Goal: Information Seeking & Learning: Learn about a topic

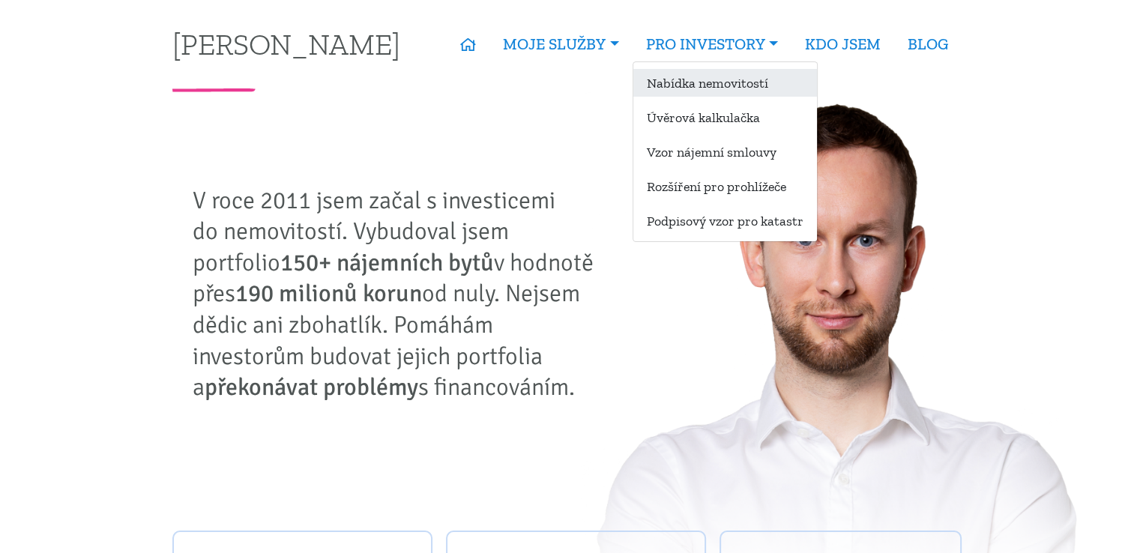
click at [739, 75] on link "Nabídka nemovitostí" at bounding box center [725, 83] width 184 height 28
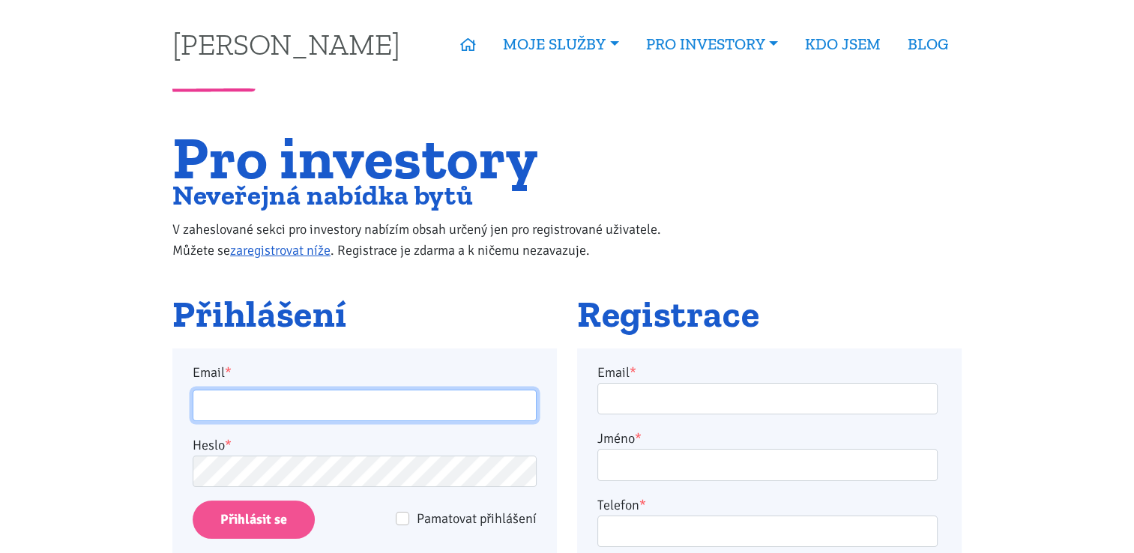
type input "chemusa@seznam.cz"
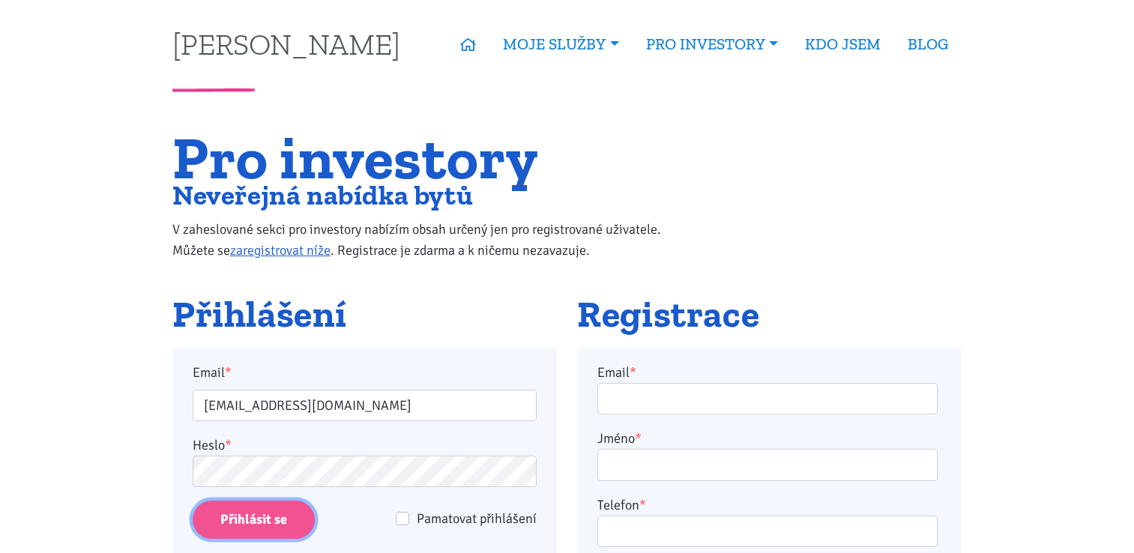
click at [289, 520] on input "Přihlásit se" at bounding box center [254, 520] width 122 height 38
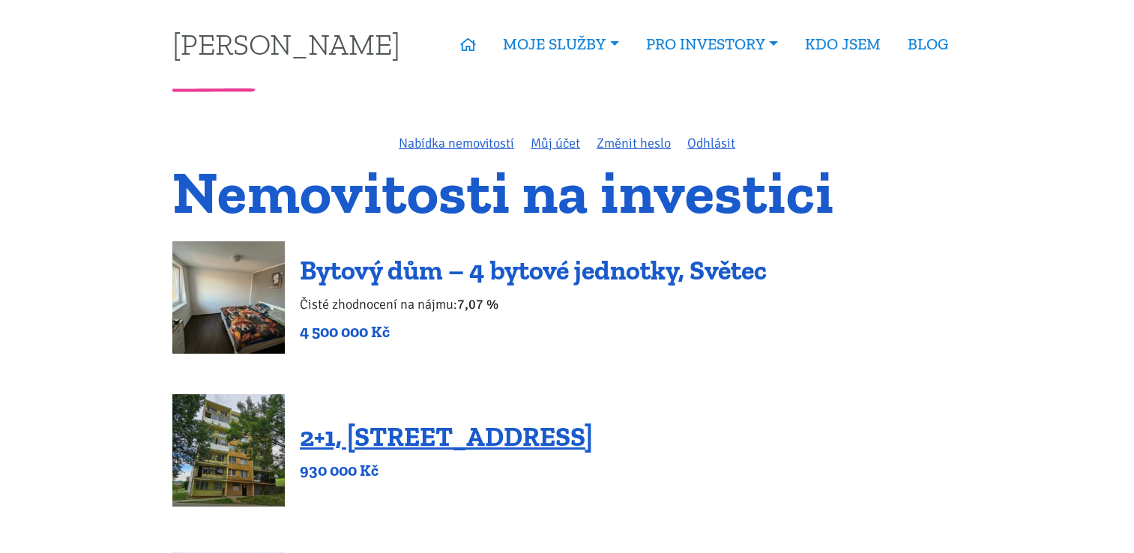
click at [517, 274] on link "Bytový dům – 4 bytové jednotky, Světec" at bounding box center [533, 270] width 467 height 32
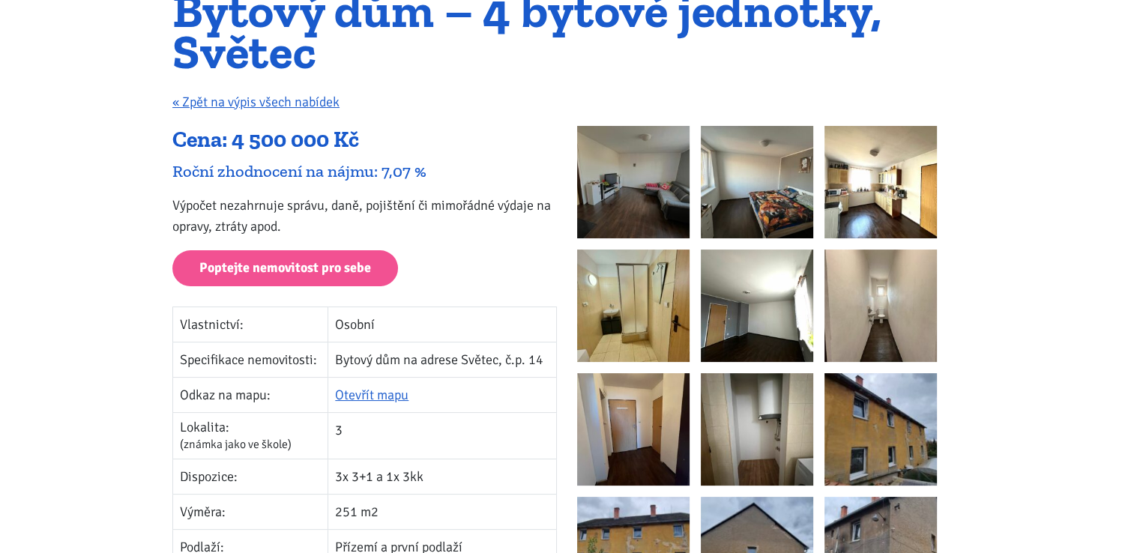
scroll to position [375, 0]
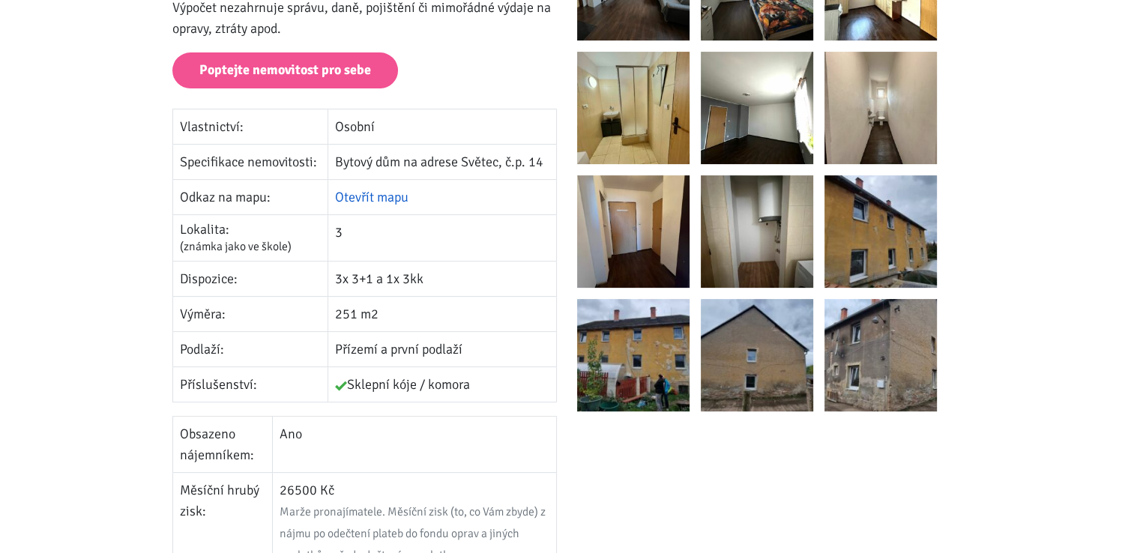
click at [383, 197] on link "Otevřít mapu" at bounding box center [371, 197] width 73 height 16
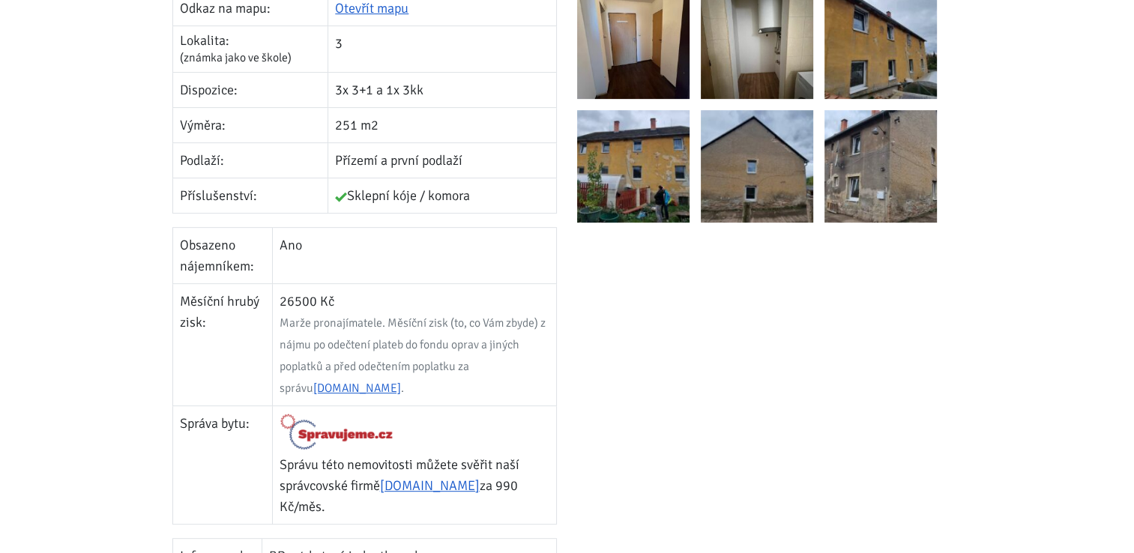
scroll to position [300, 0]
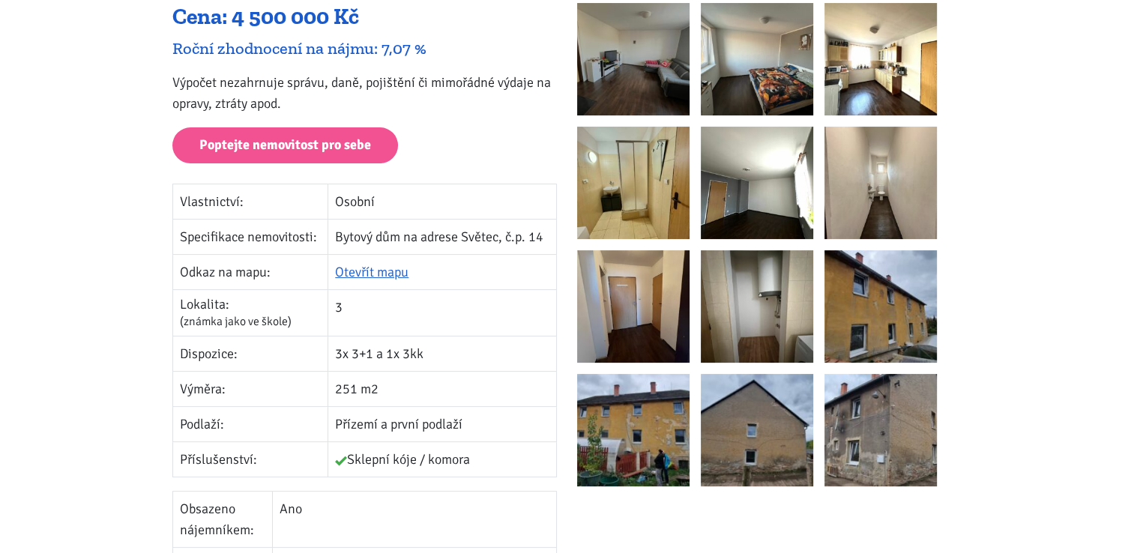
click at [639, 76] on img at bounding box center [633, 59] width 112 height 112
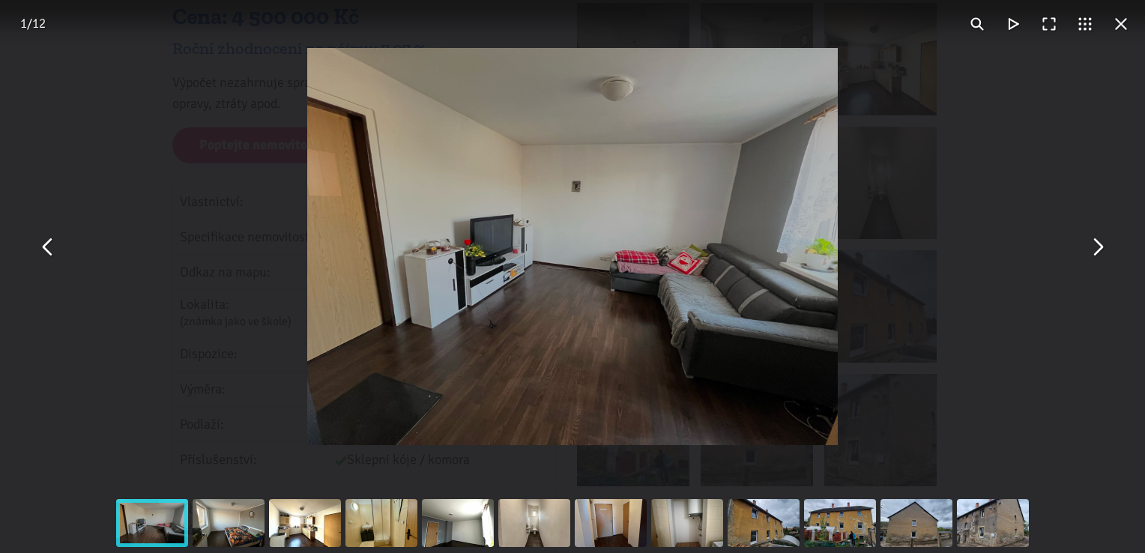
click at [1088, 252] on button "You can close this modal content with the ESC key" at bounding box center [1097, 247] width 36 height 36
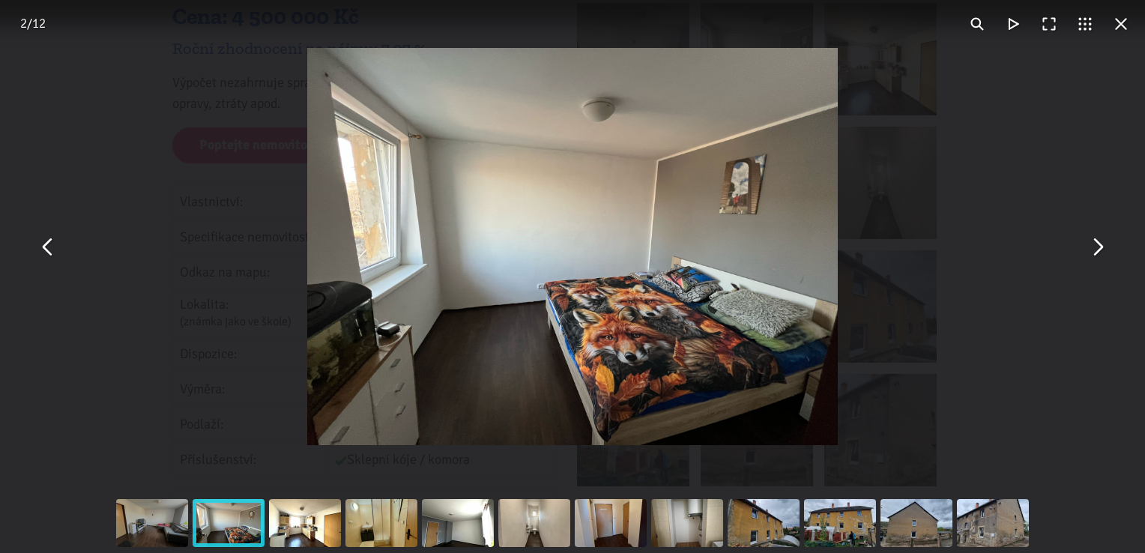
click at [1088, 252] on button "You can close this modal content with the ESC key" at bounding box center [1097, 247] width 36 height 36
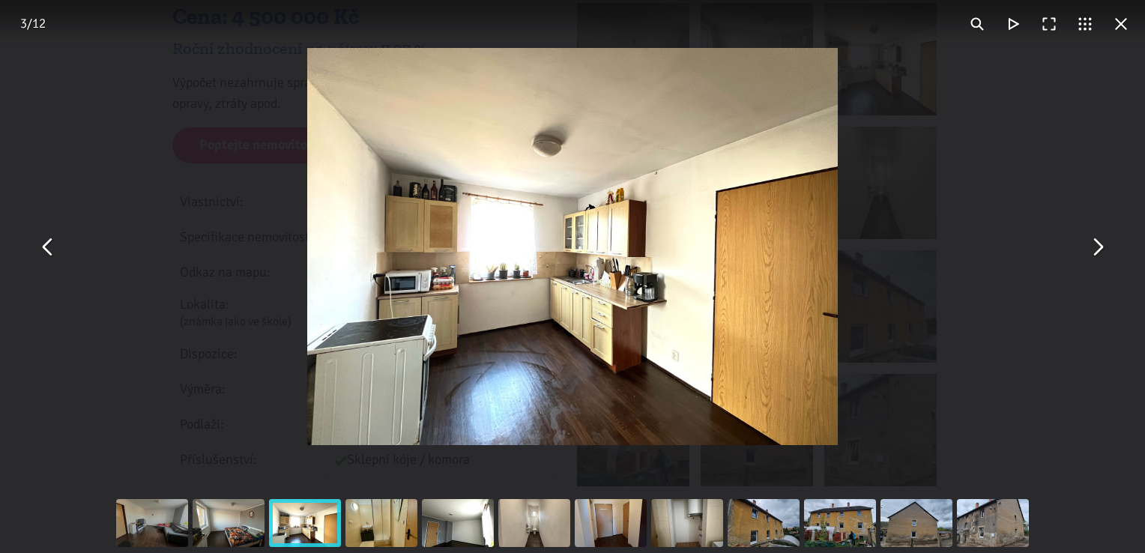
click at [1088, 252] on button "You can close this modal content with the ESC key" at bounding box center [1097, 247] width 36 height 36
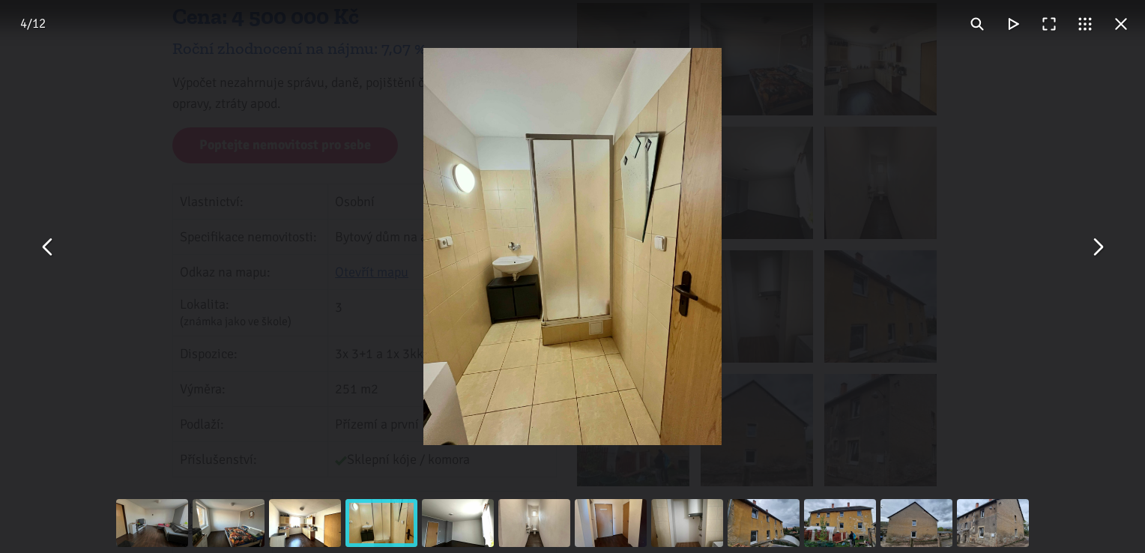
click at [1088, 252] on button "You can close this modal content with the ESC key" at bounding box center [1097, 247] width 36 height 36
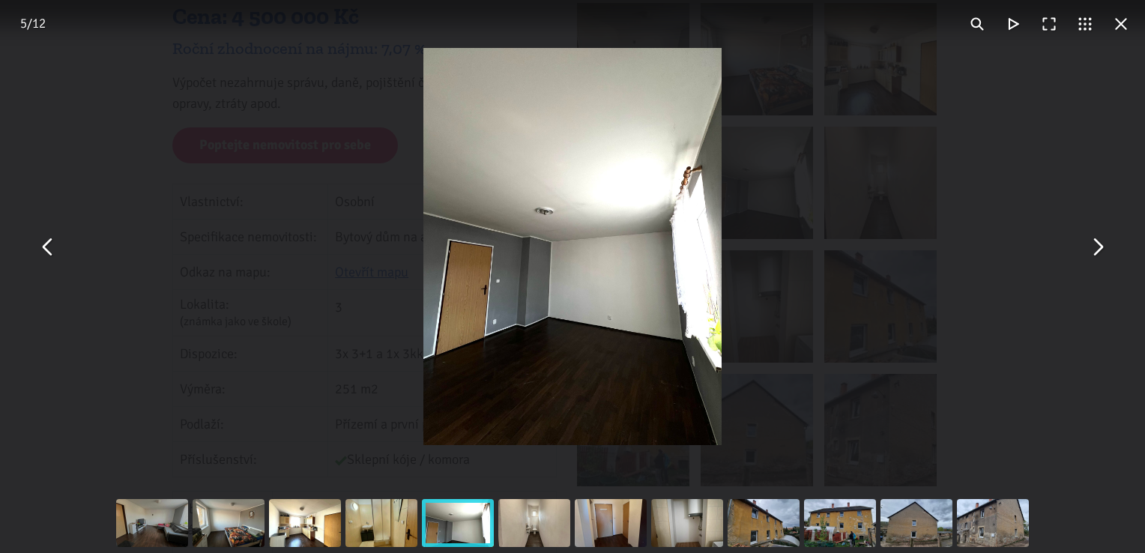
click at [1088, 252] on button "You can close this modal content with the ESC key" at bounding box center [1097, 247] width 36 height 36
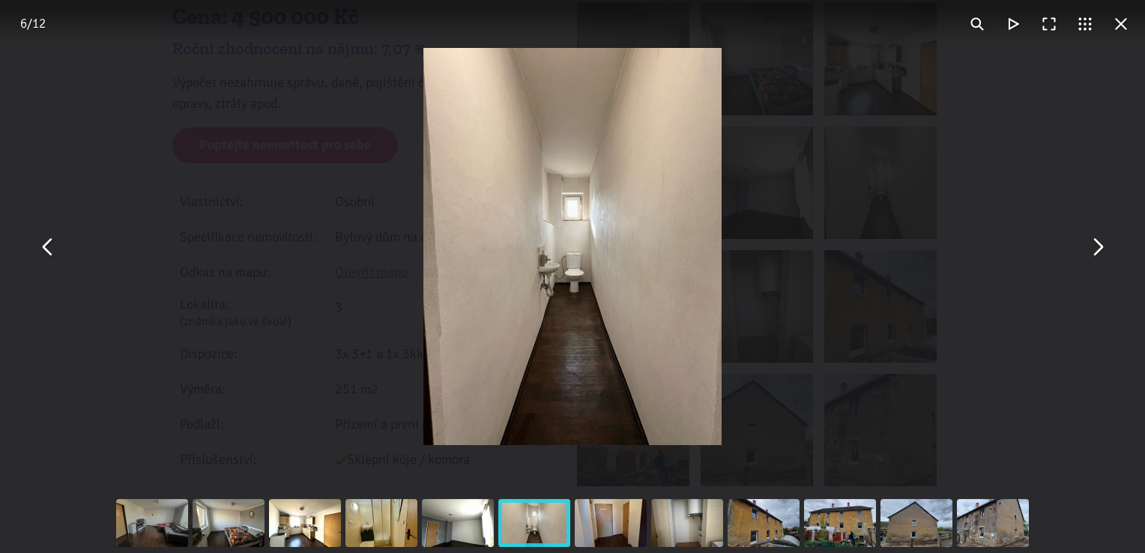
click at [1088, 252] on button "You can close this modal content with the ESC key" at bounding box center [1097, 247] width 36 height 36
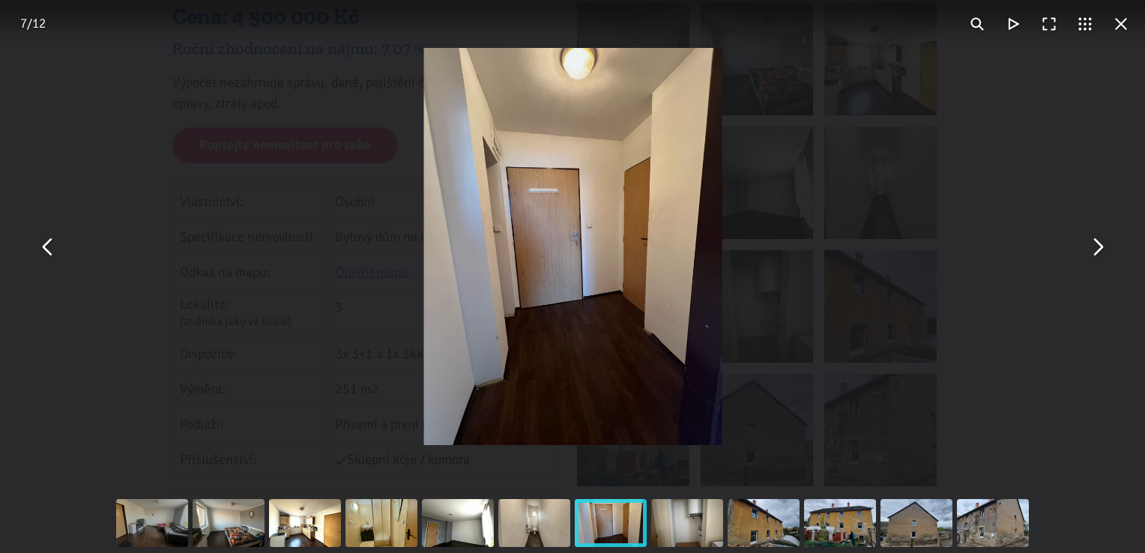
click at [1088, 252] on button "You can close this modal content with the ESC key" at bounding box center [1097, 247] width 36 height 36
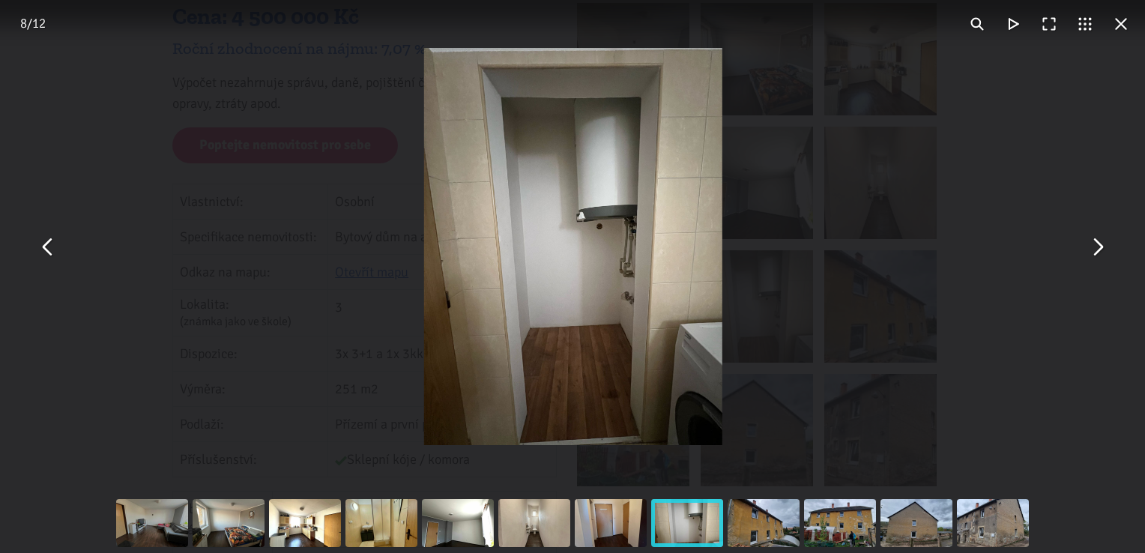
click at [1088, 252] on button "You can close this modal content with the ESC key" at bounding box center [1097, 247] width 36 height 36
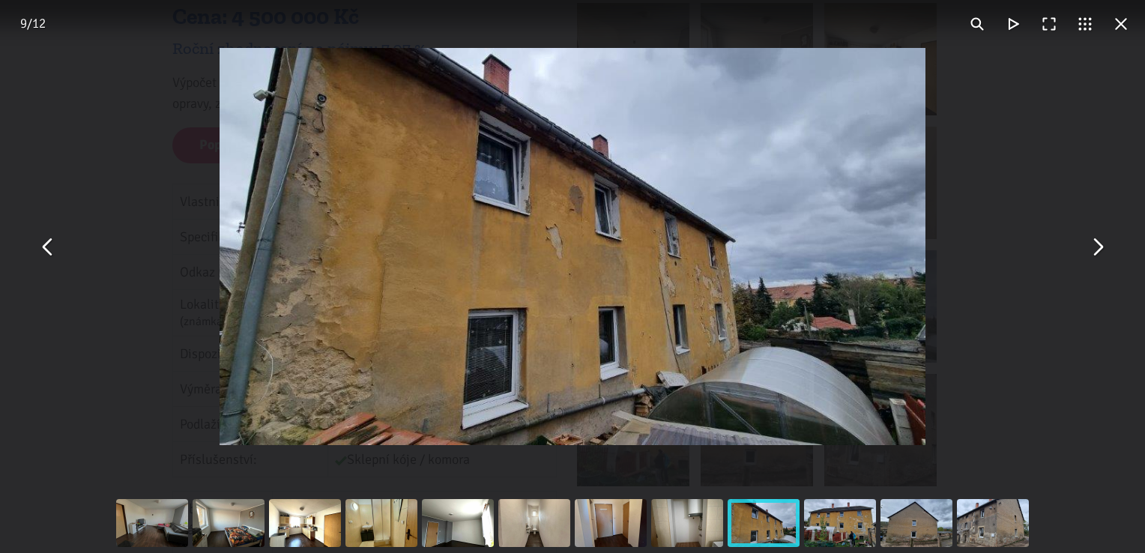
click at [1088, 252] on button "You can close this modal content with the ESC key" at bounding box center [1097, 247] width 36 height 36
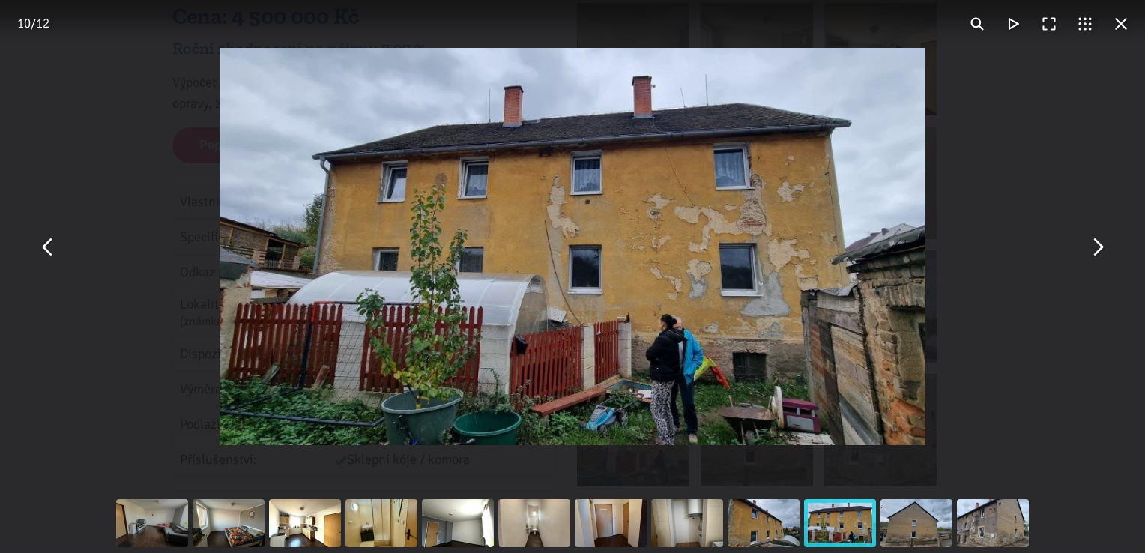
click at [1088, 252] on button "You can close this modal content with the ESC key" at bounding box center [1097, 247] width 36 height 36
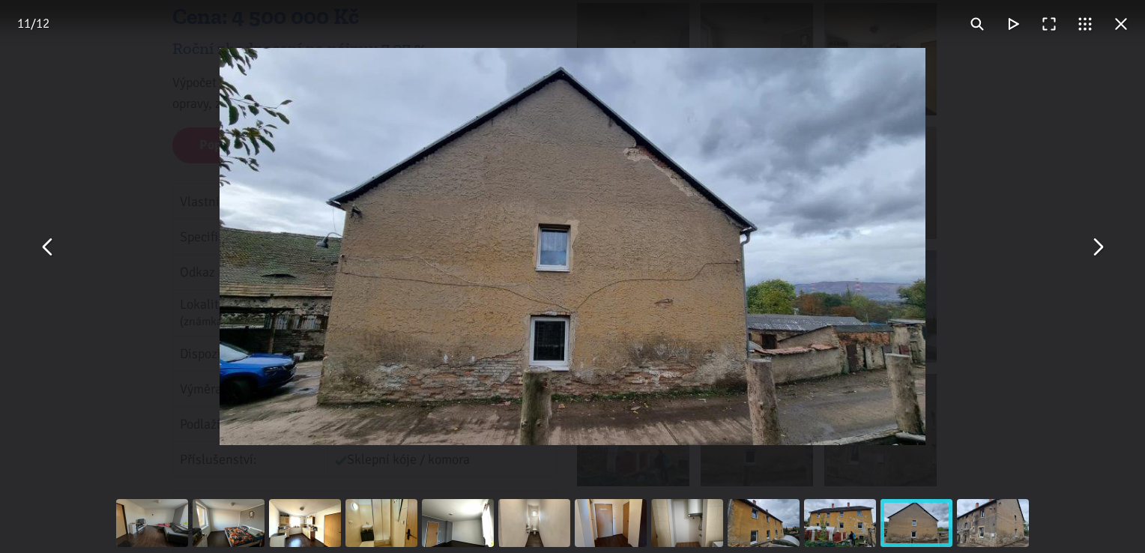
click at [1088, 252] on button "You can close this modal content with the ESC key" at bounding box center [1097, 247] width 36 height 36
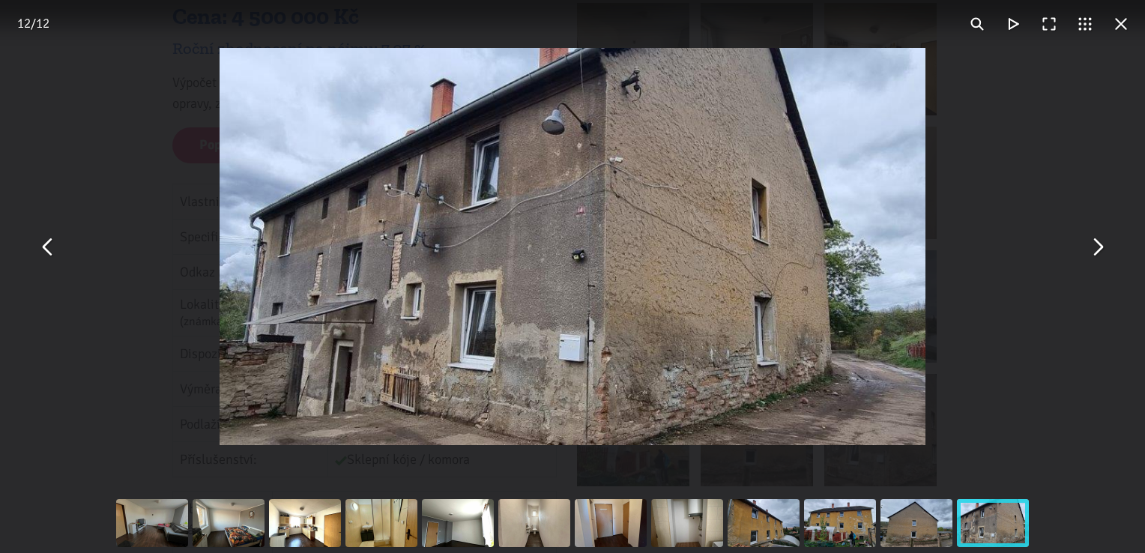
click at [1088, 252] on button "You can close this modal content with the ESC key" at bounding box center [1097, 247] width 36 height 36
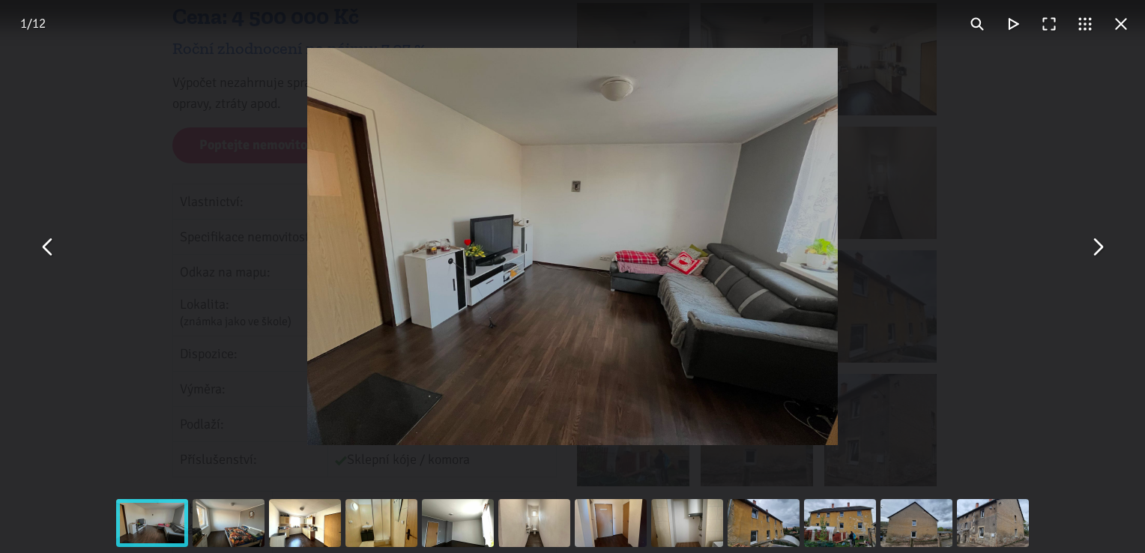
click at [1120, 27] on button "You can close this modal content with the ESC key" at bounding box center [1121, 24] width 36 height 36
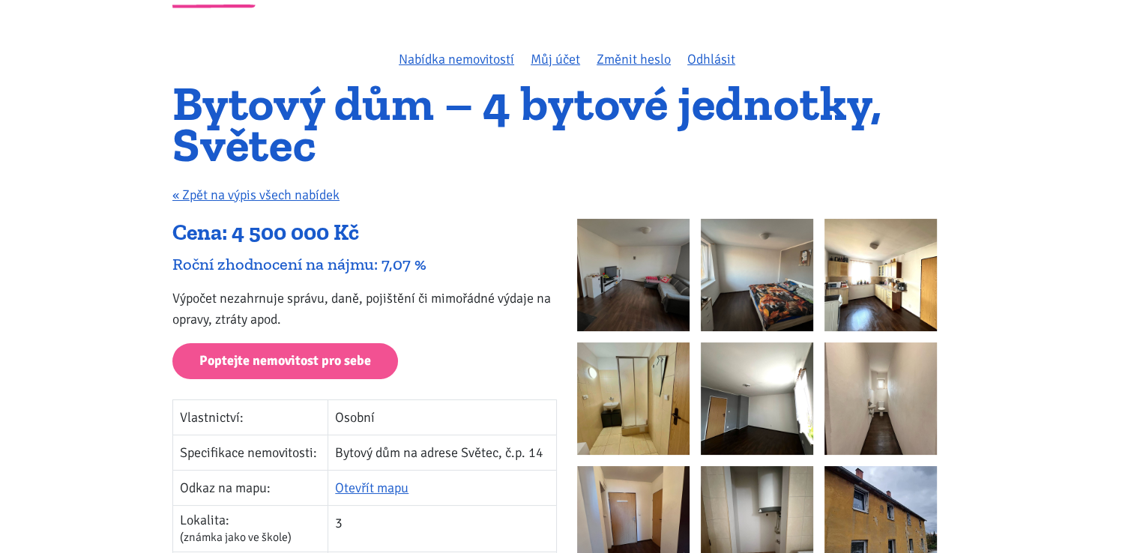
scroll to position [0, 0]
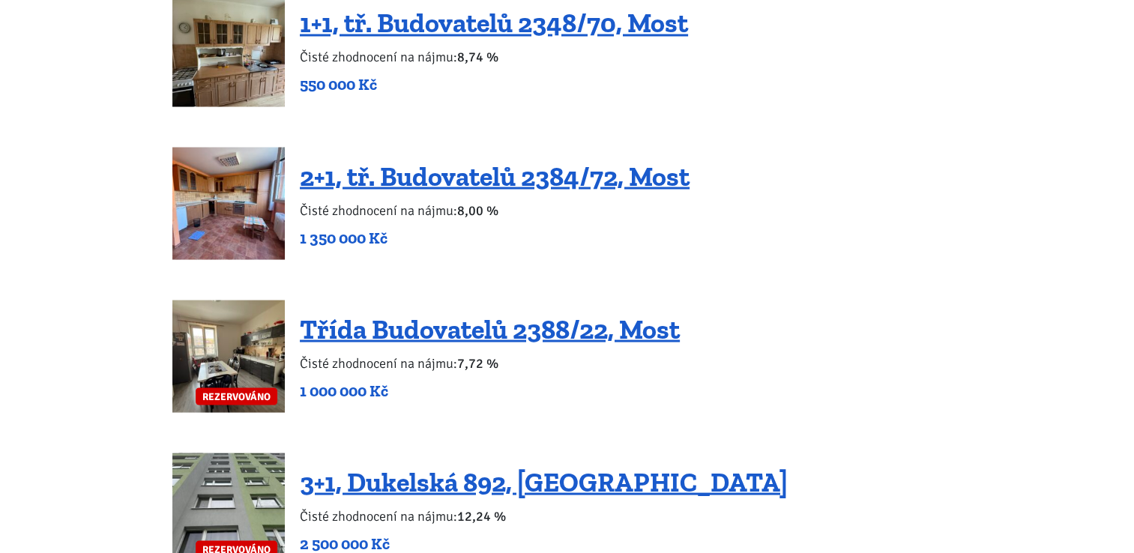
scroll to position [2699, 0]
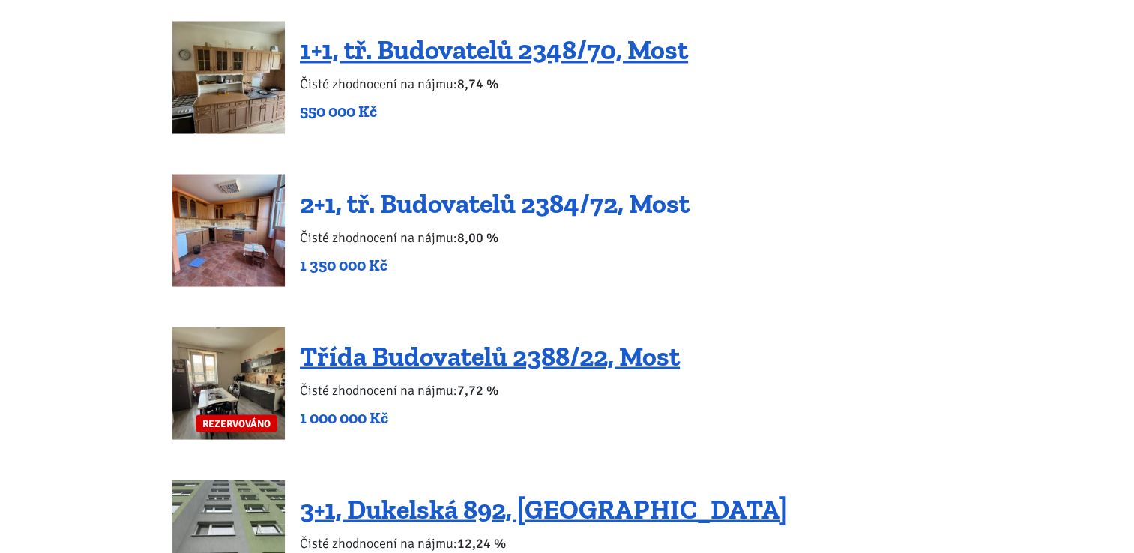
click at [454, 187] on link "2+1, tř. Budovatelů 2384/72, Most" at bounding box center [495, 203] width 390 height 32
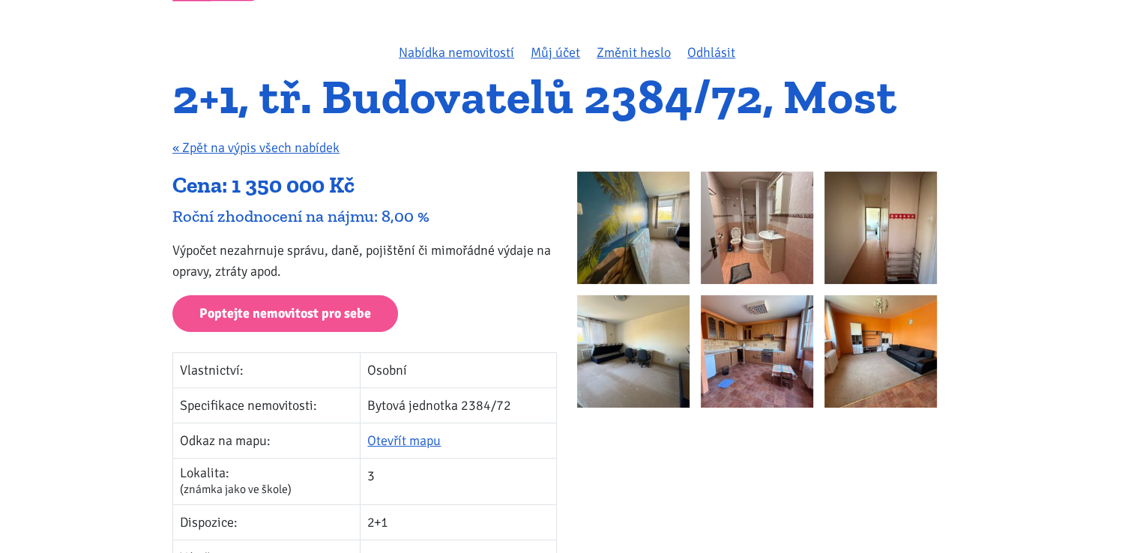
scroll to position [75, 0]
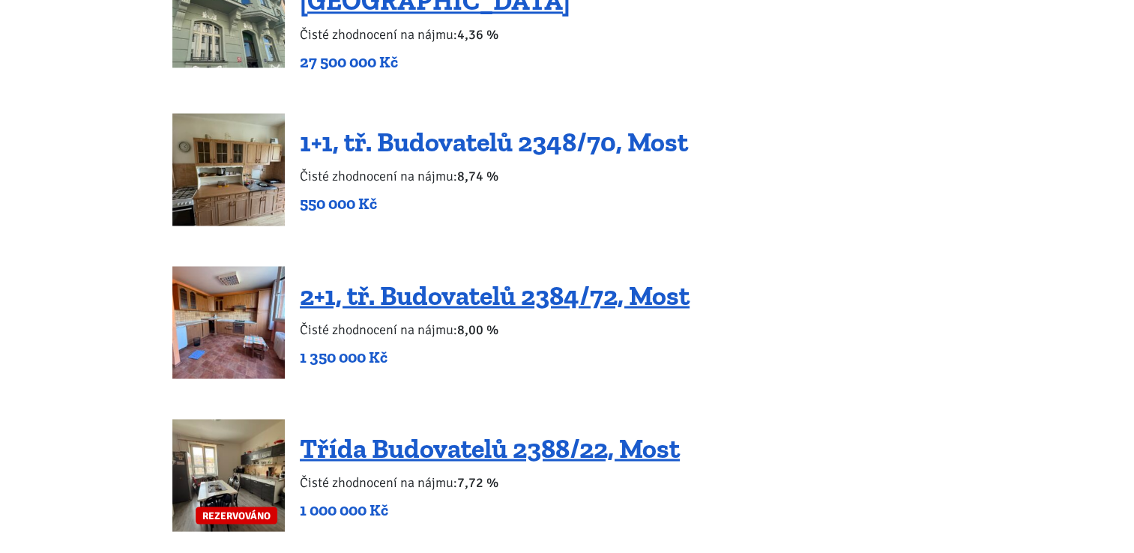
scroll to position [2549, 0]
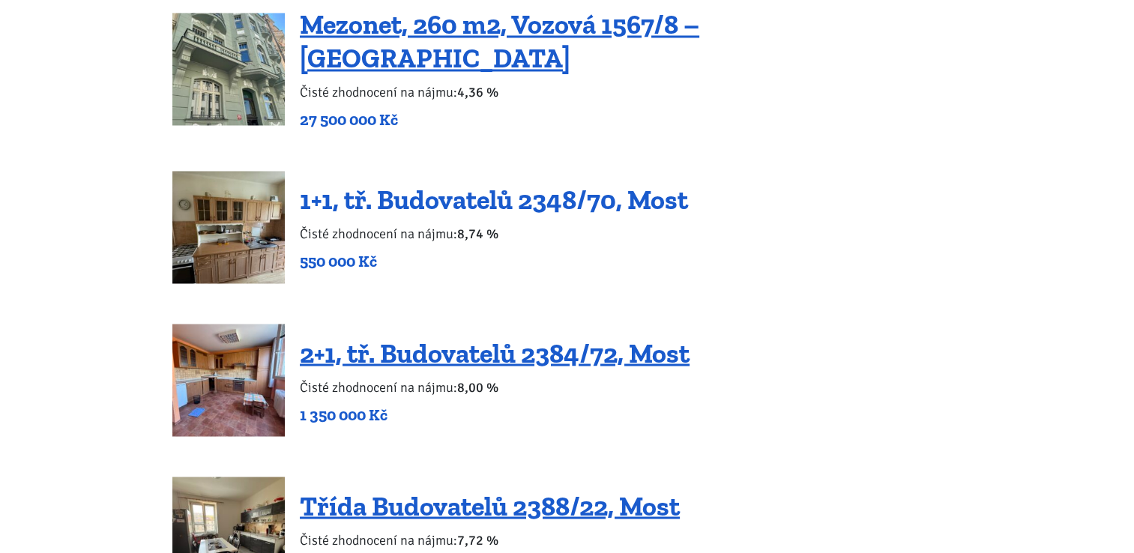
click at [552, 184] on link "1+1, tř. Budovatelů 2348/70, Most" at bounding box center [494, 200] width 388 height 32
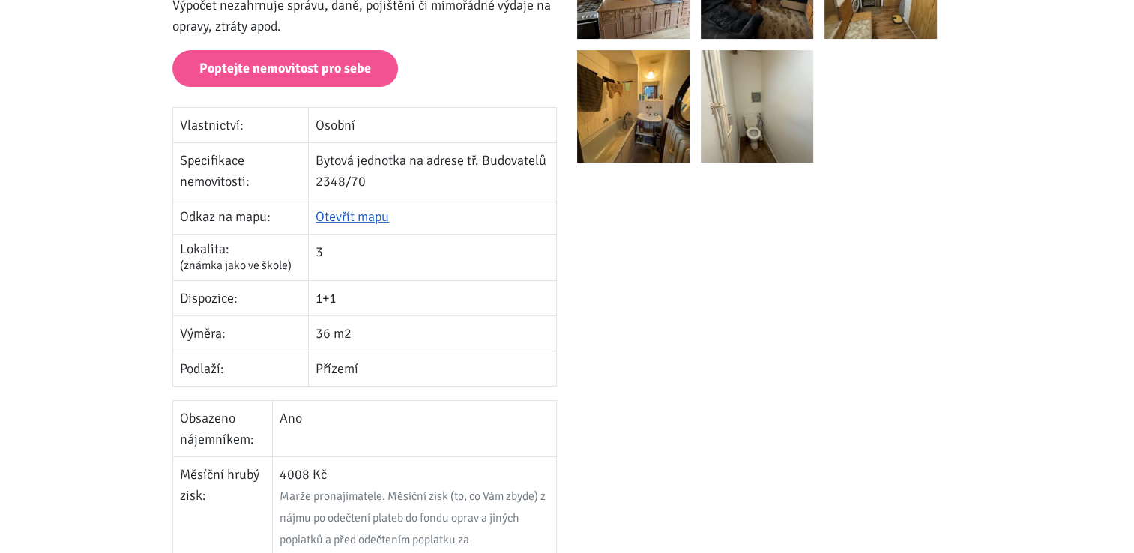
scroll to position [375, 0]
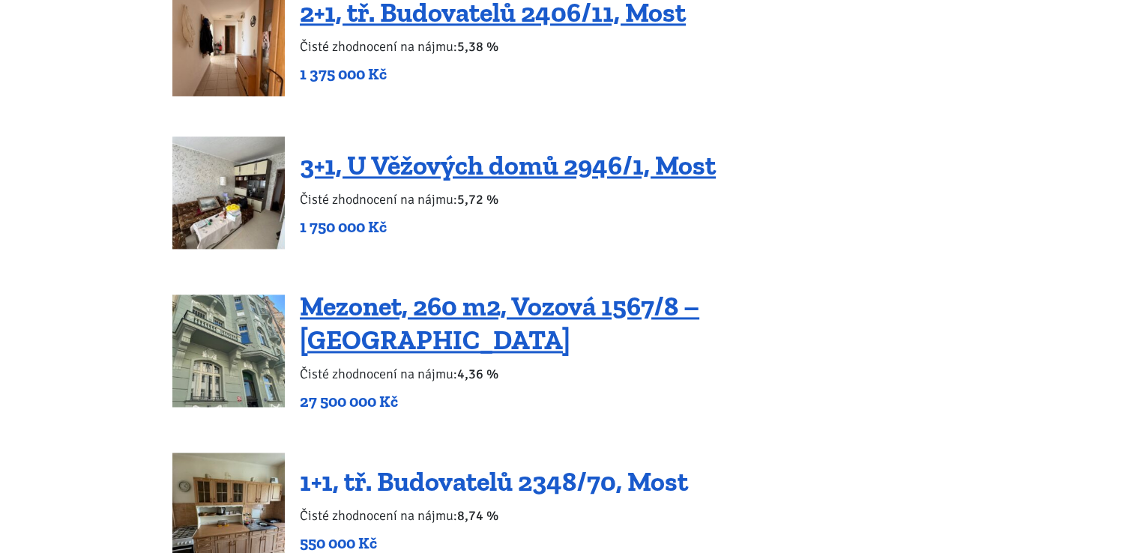
scroll to position [2249, 0]
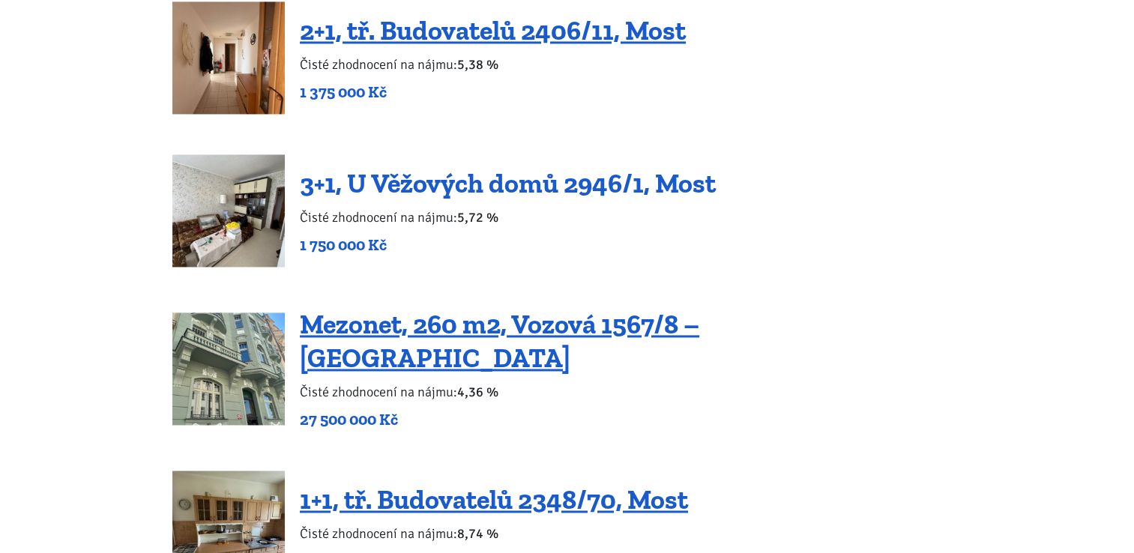
click at [582, 167] on link "3+1, U Věžových domů 2946/1, Most" at bounding box center [508, 183] width 416 height 32
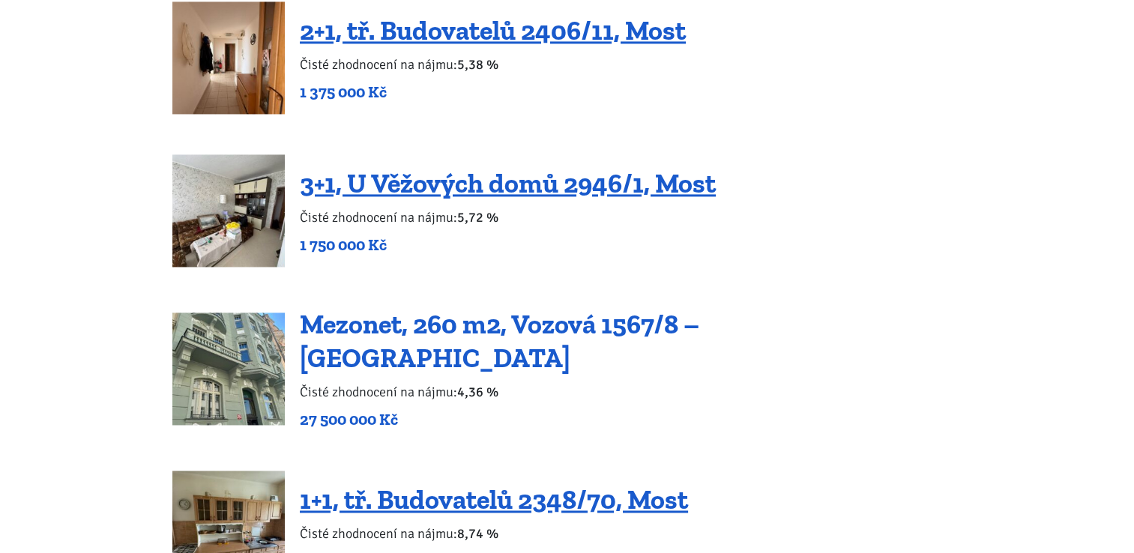
click at [422, 322] on link "Mezonet, 260 m2, Vozová 1567/8 – [GEOGRAPHIC_DATA]" at bounding box center [500, 341] width 400 height 66
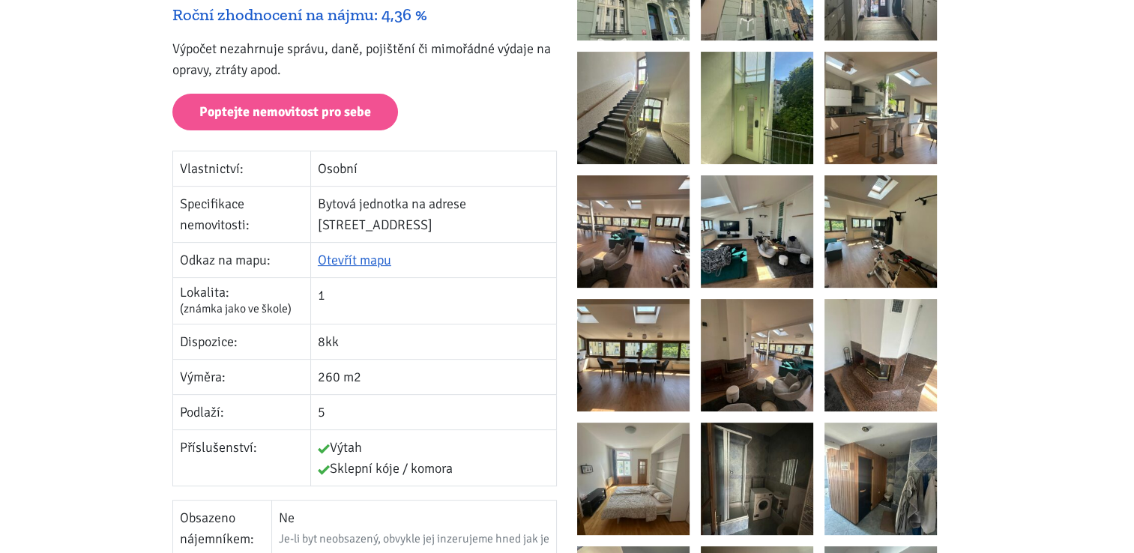
scroll to position [300, 0]
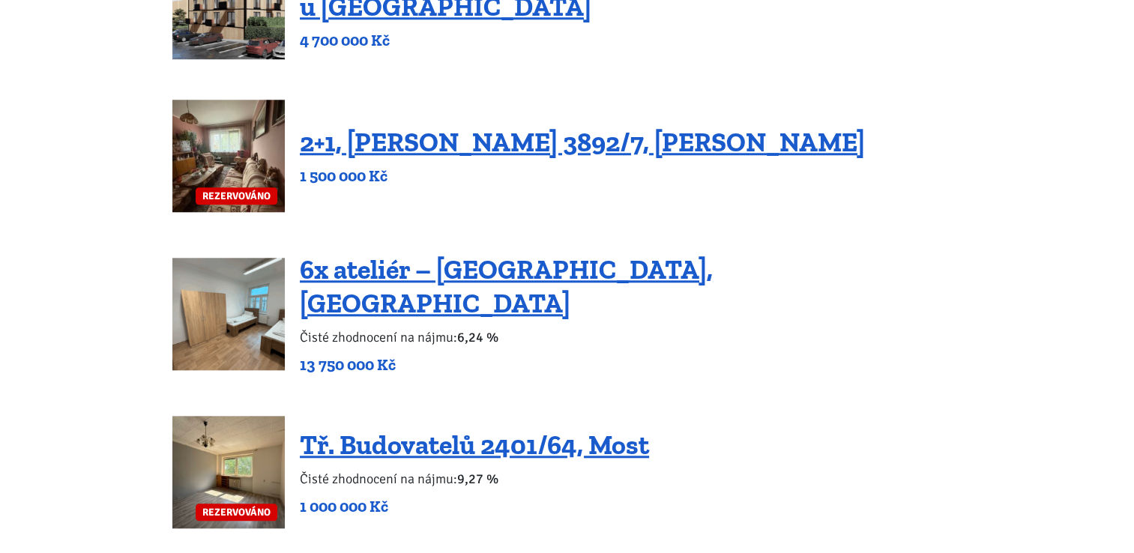
scroll to position [1349, 0]
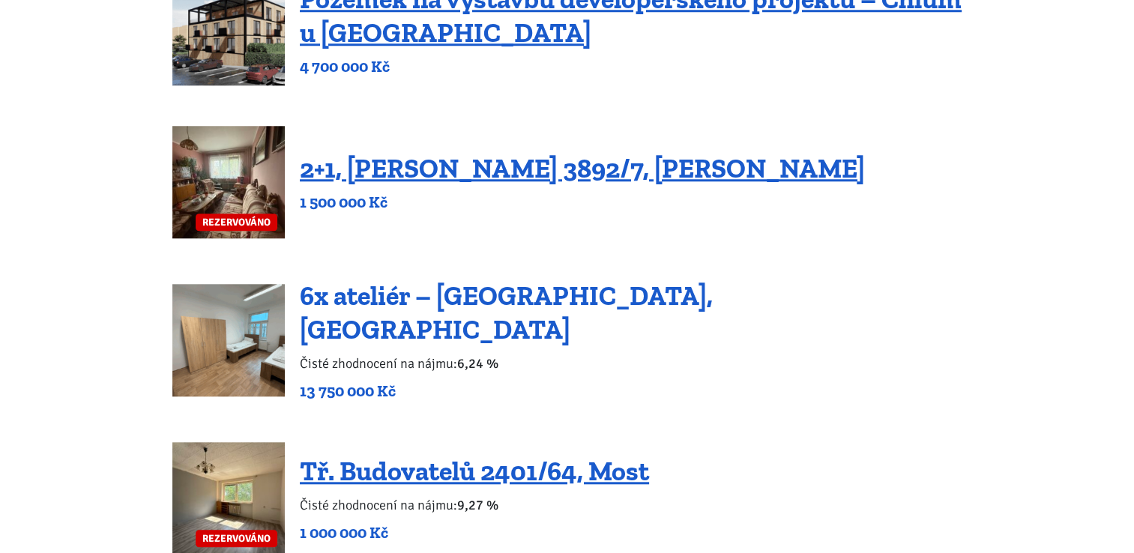
click at [511, 301] on link "6x ateliér – [GEOGRAPHIC_DATA], [GEOGRAPHIC_DATA]" at bounding box center [506, 313] width 413 height 66
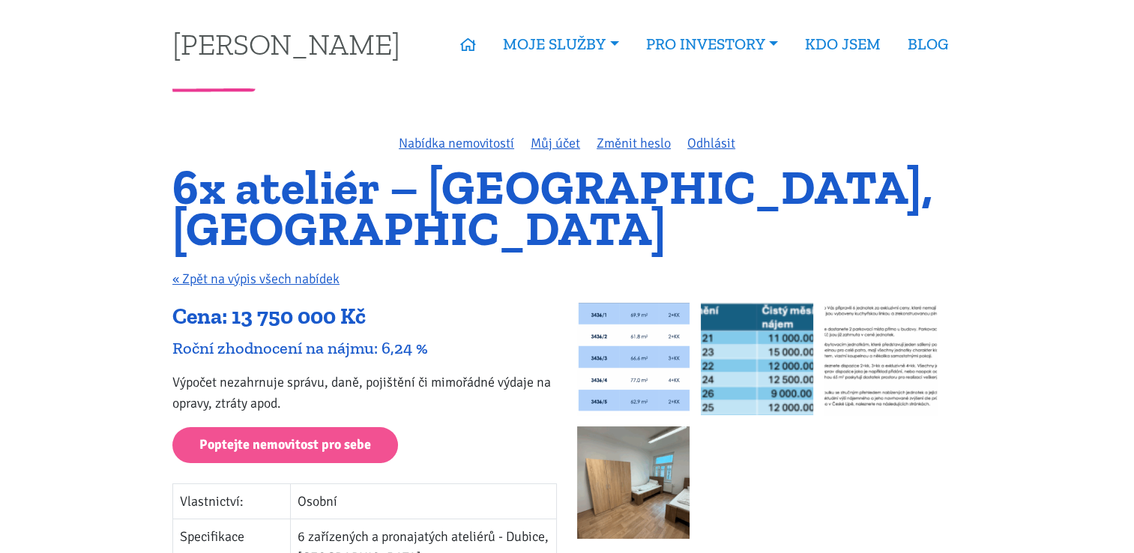
click at [916, 311] on img at bounding box center [881, 359] width 112 height 112
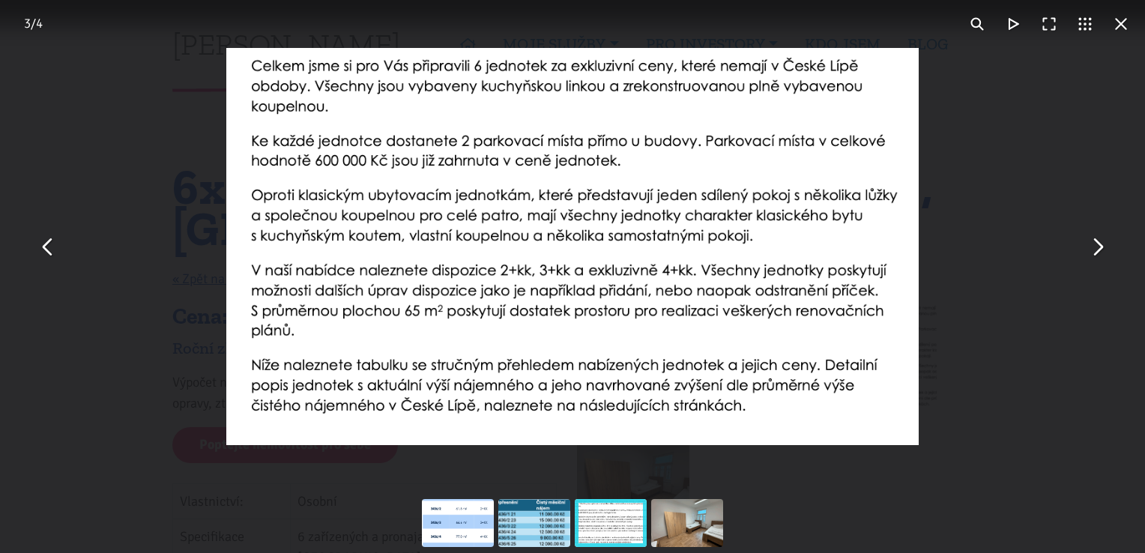
click at [1085, 262] on div "You can close this modal content with the ESC key" at bounding box center [572, 246] width 1145 height 493
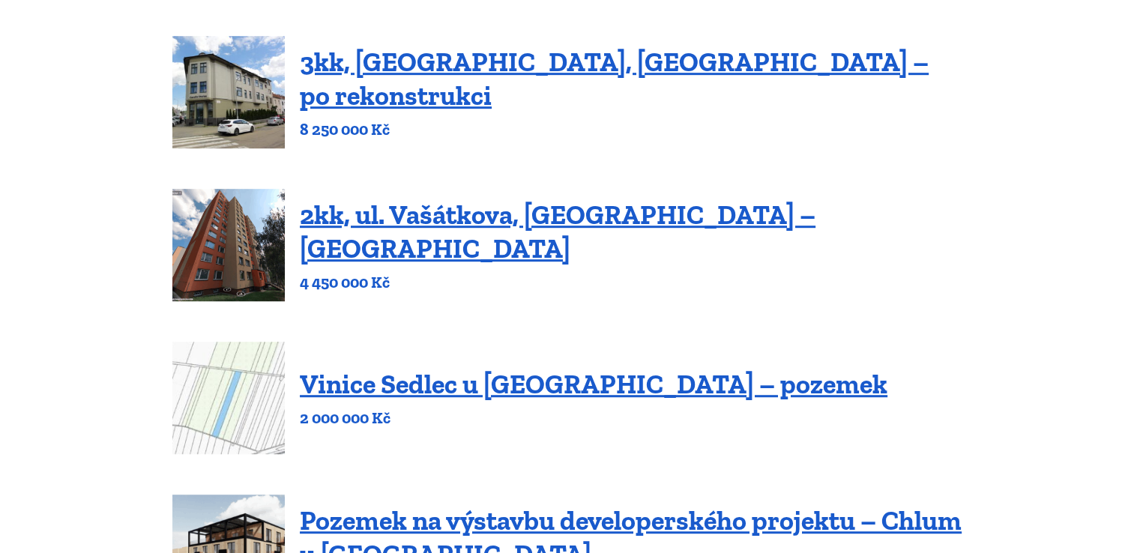
scroll to position [825, 0]
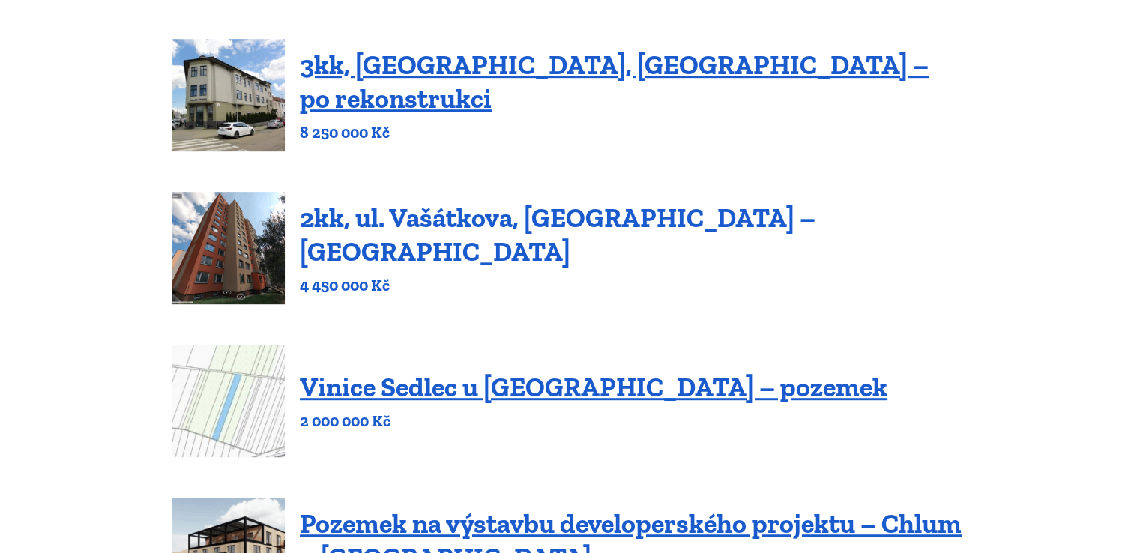
click at [620, 231] on link "2kk, ul. [GEOGRAPHIC_DATA], [GEOGRAPHIC_DATA] – [PERSON_NAME][GEOGRAPHIC_DATA]" at bounding box center [558, 235] width 516 height 66
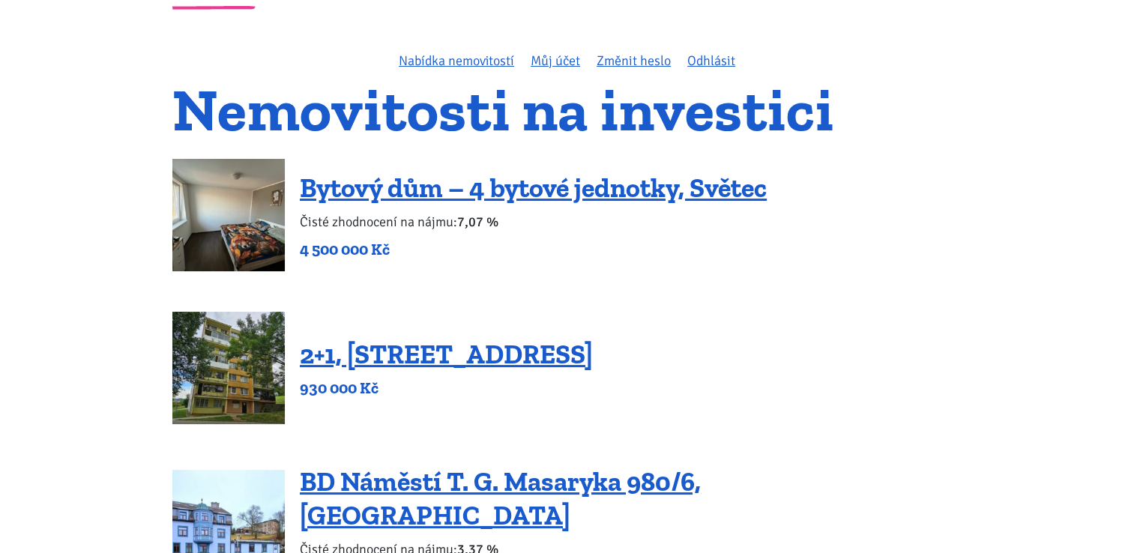
scroll to position [75, 0]
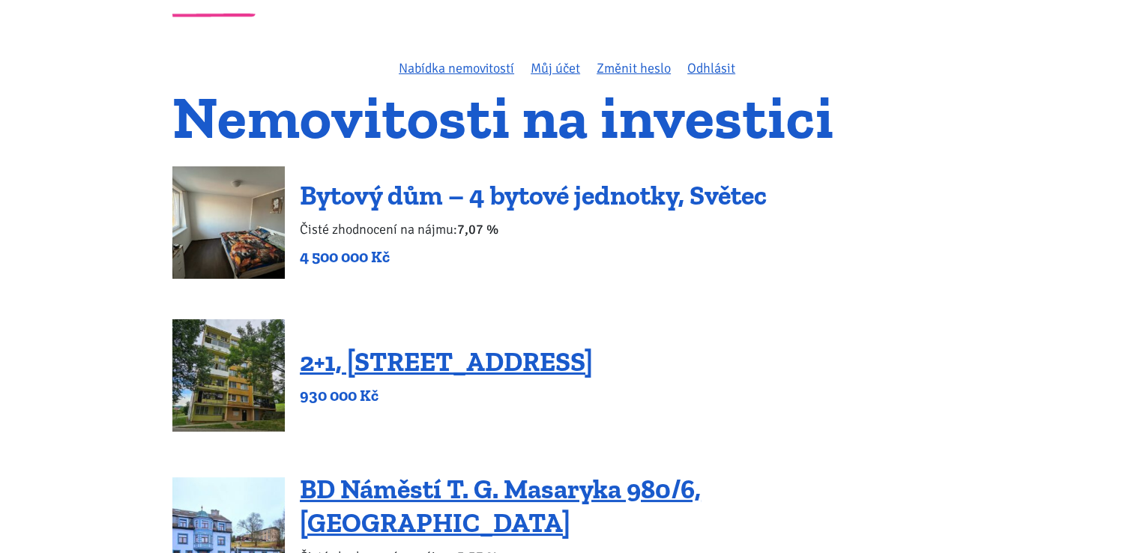
click at [619, 184] on link "Bytový dům – 4 bytové jednotky, Světec" at bounding box center [533, 195] width 467 height 32
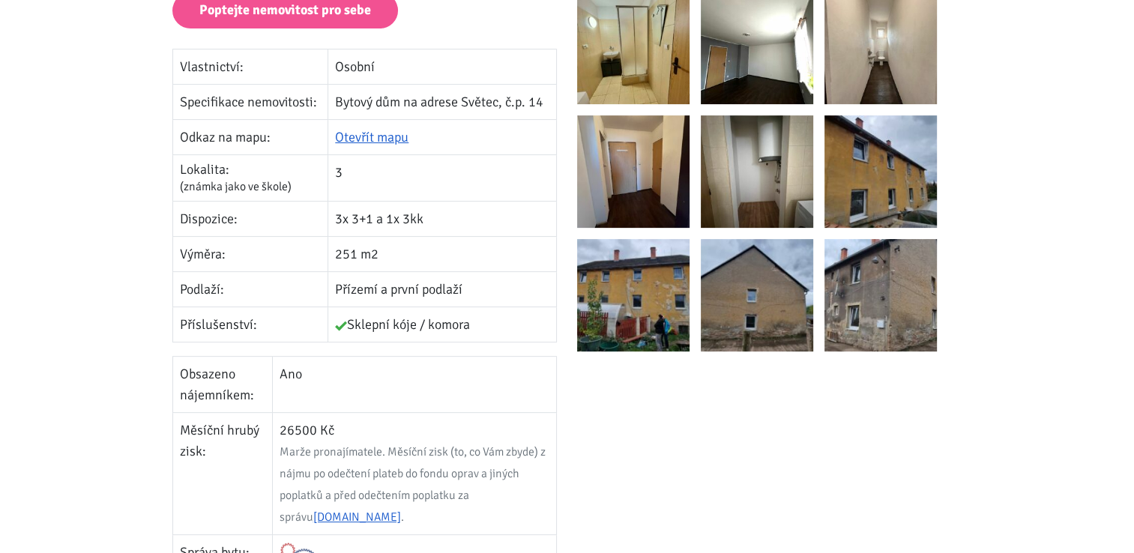
scroll to position [450, 0]
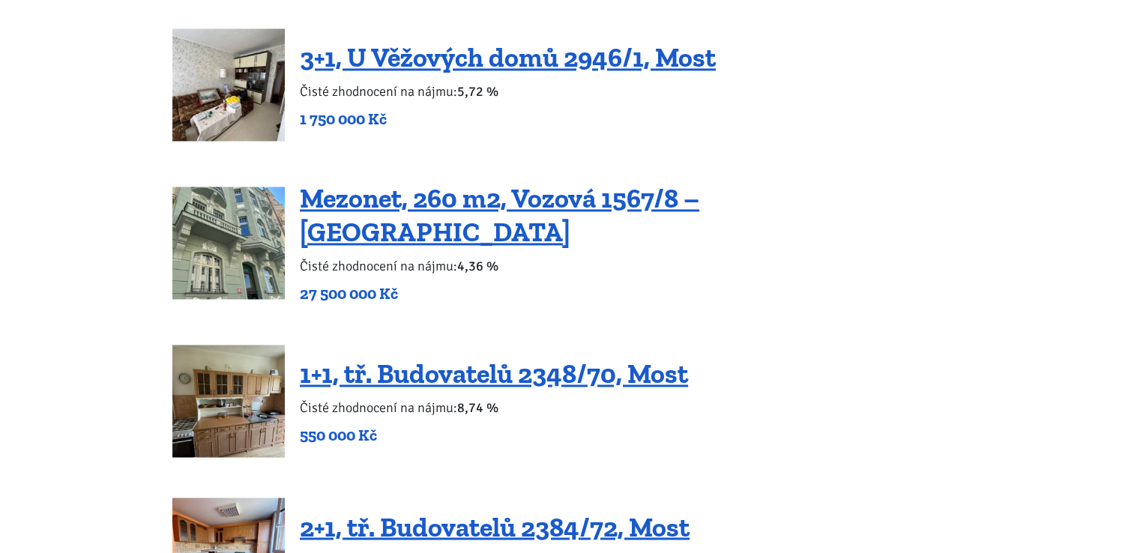
scroll to position [2399, 0]
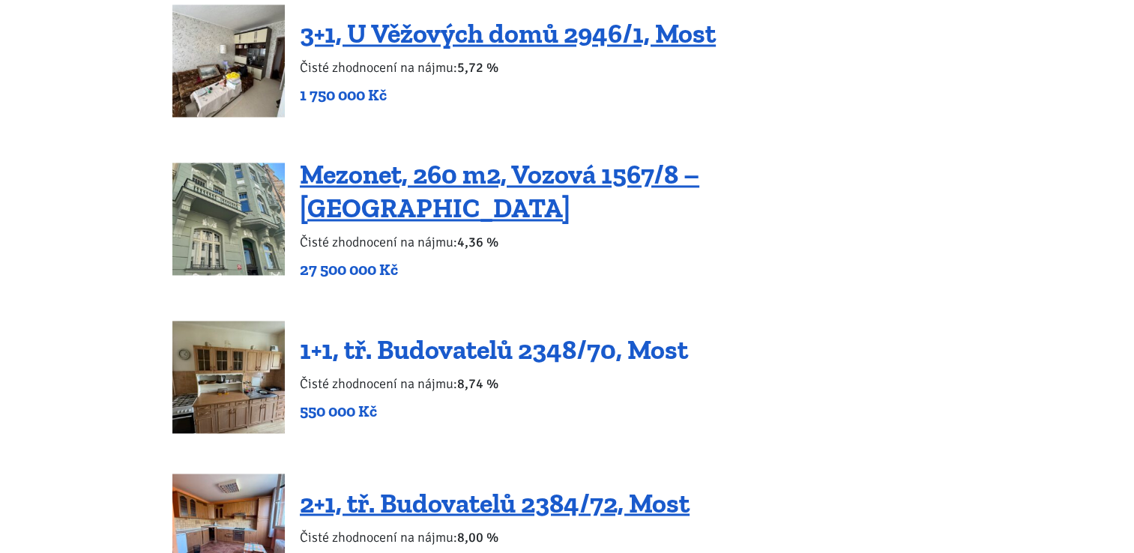
click at [474, 334] on link "1+1, tř. Budovatelů 2348/70, Most" at bounding box center [494, 350] width 388 height 32
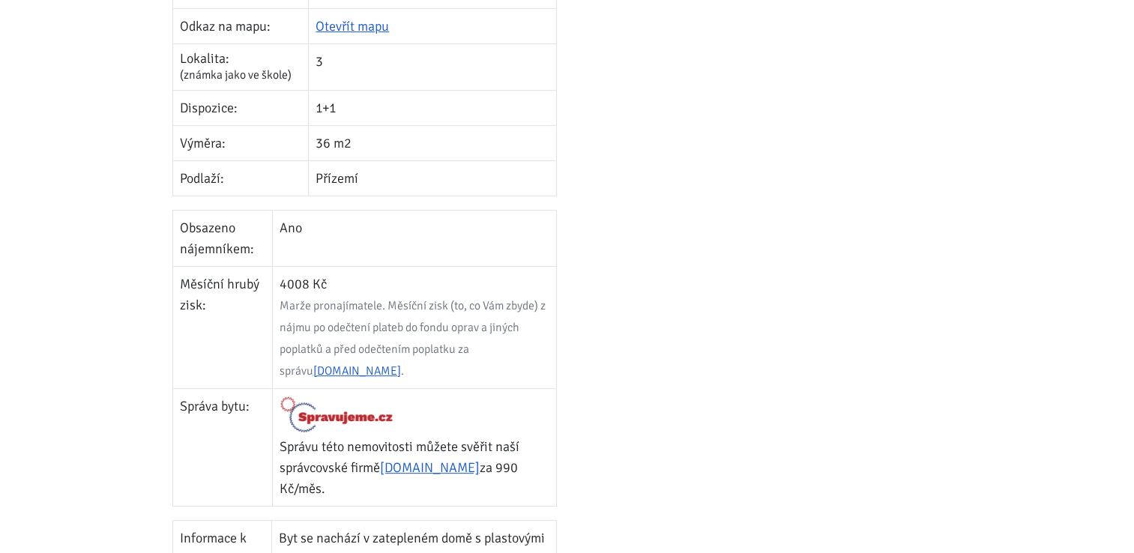
scroll to position [375, 0]
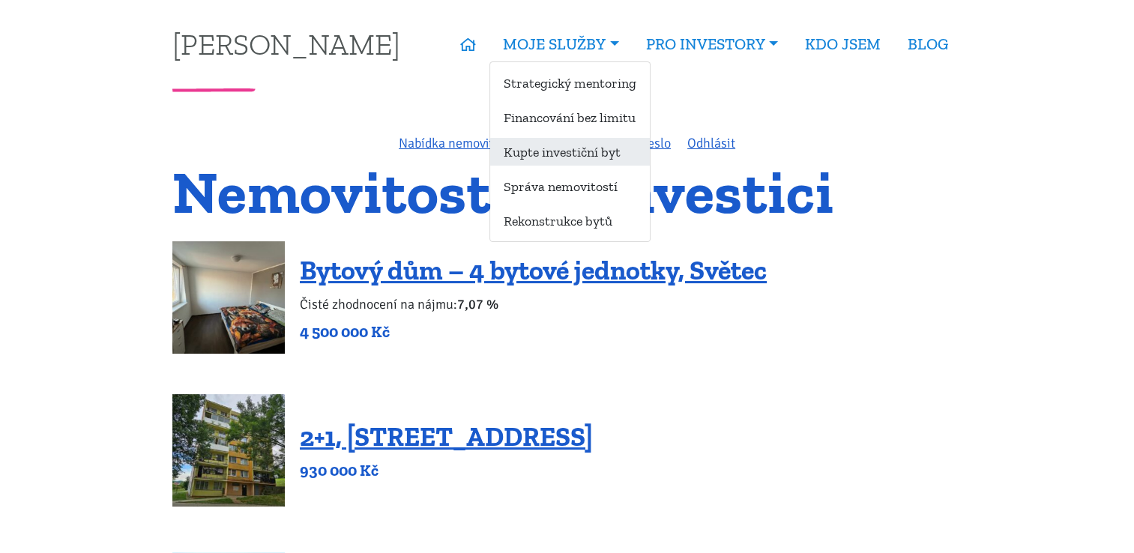
click at [540, 155] on link "Kupte investiční byt" at bounding box center [570, 152] width 160 height 28
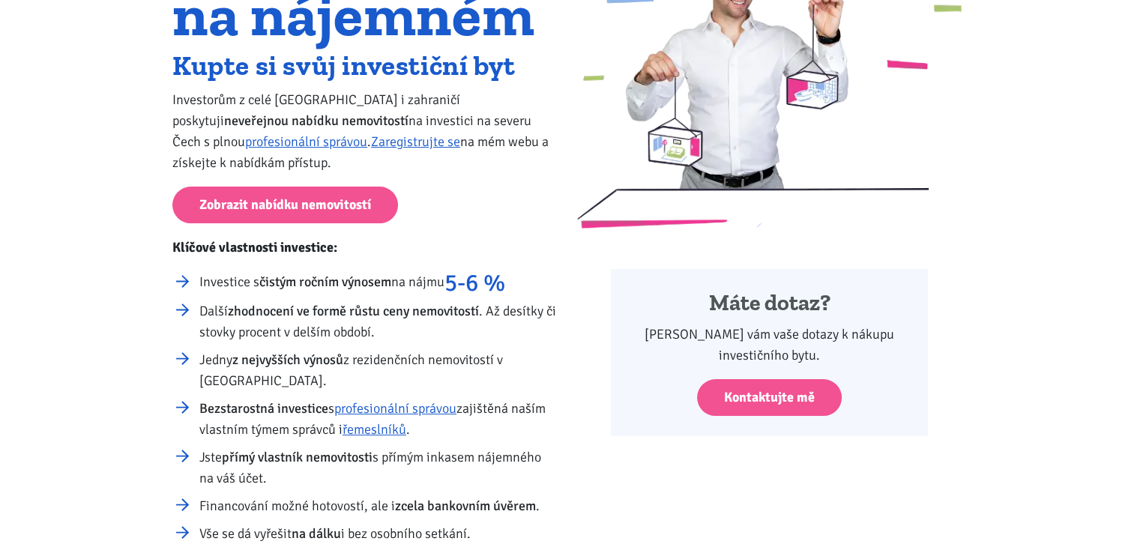
scroll to position [225, 0]
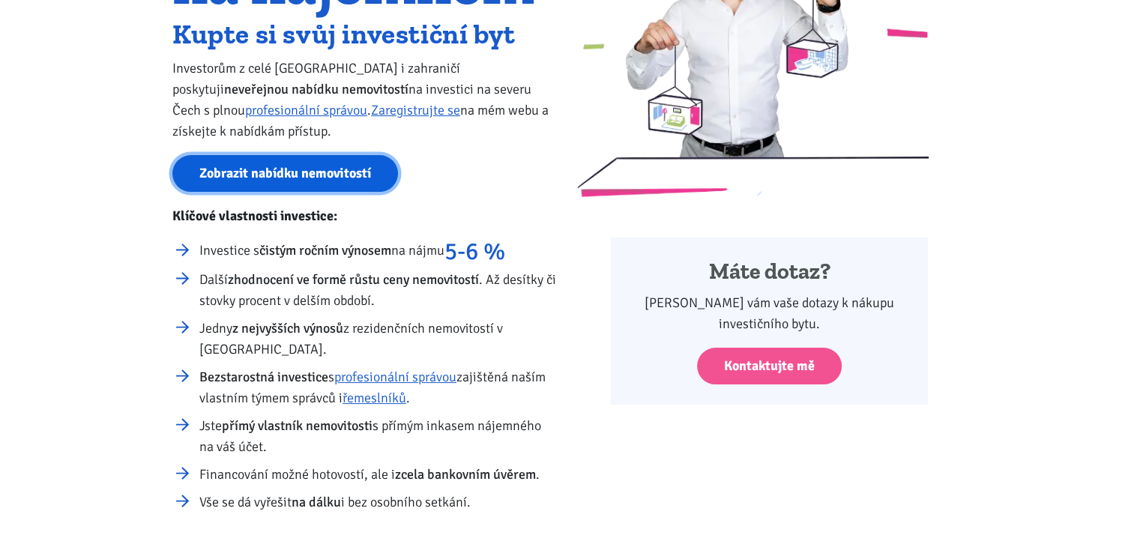
click at [249, 165] on link "Zobrazit nabídku nemovitostí" at bounding box center [285, 173] width 226 height 37
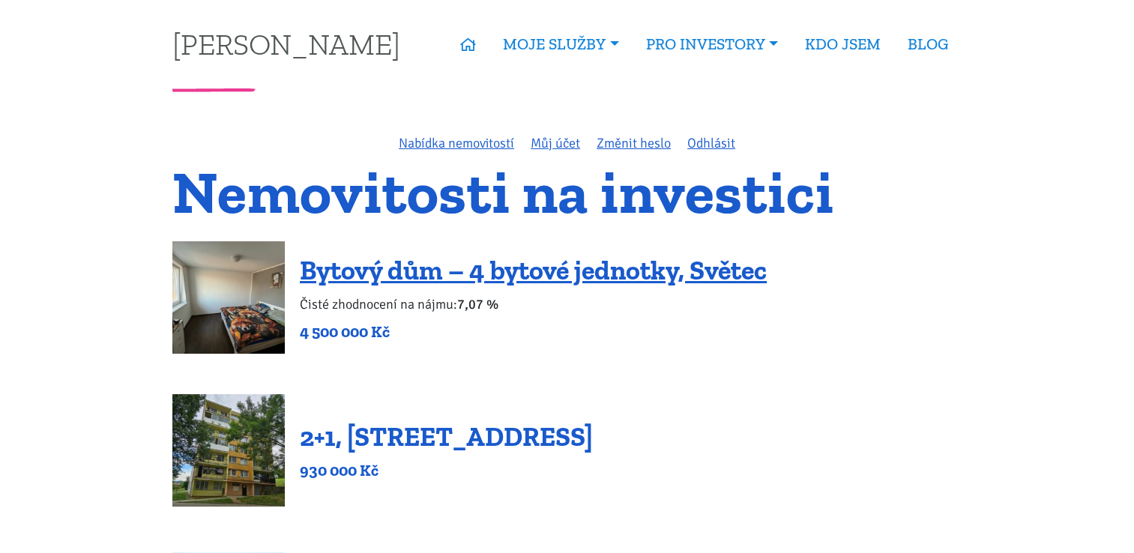
click at [458, 442] on link "2+1, [STREET_ADDRESS]" at bounding box center [446, 437] width 293 height 32
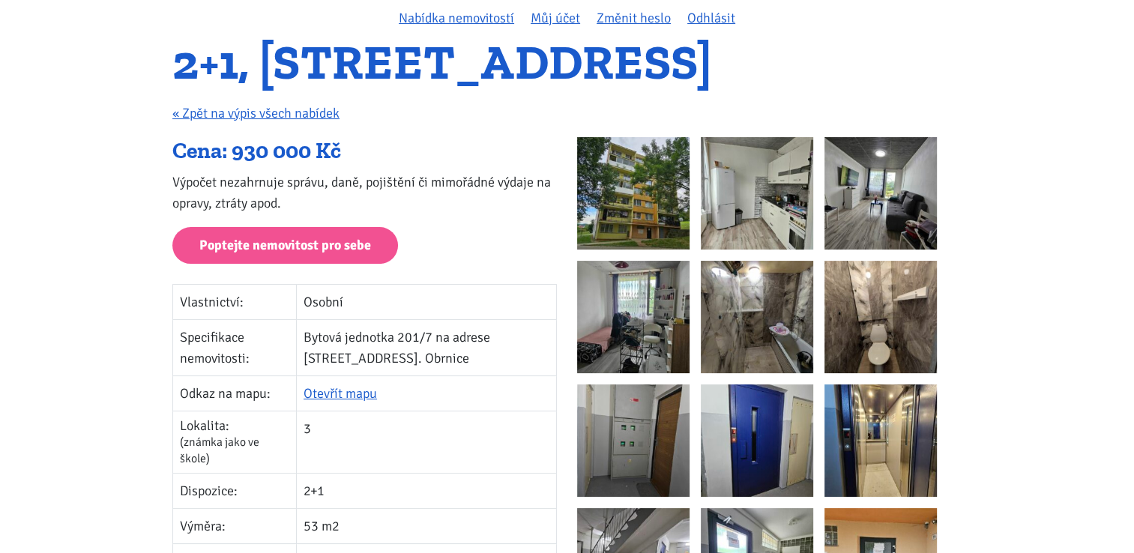
scroll to position [150, 0]
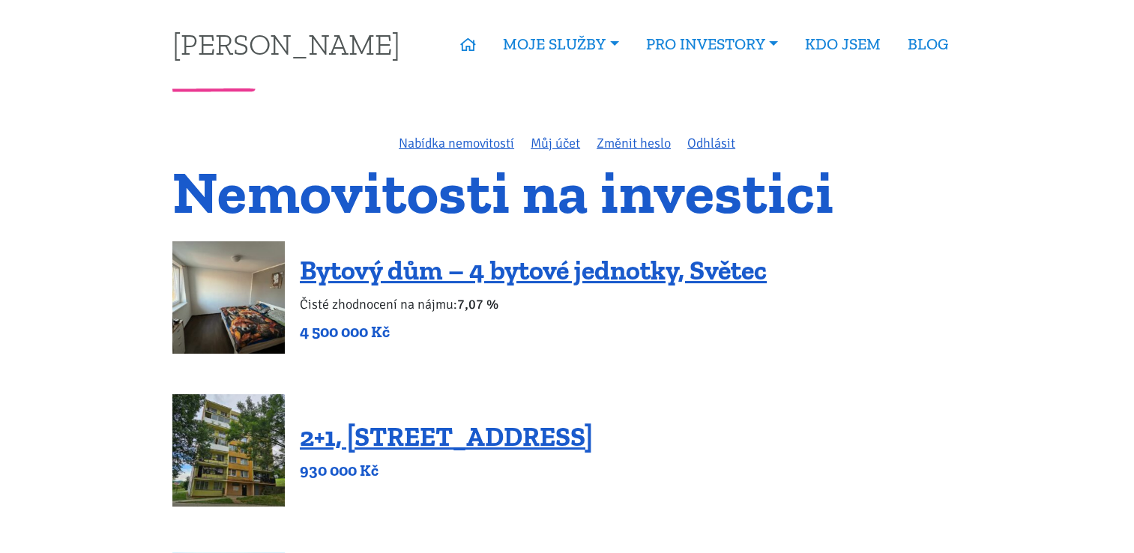
scroll to position [150, 0]
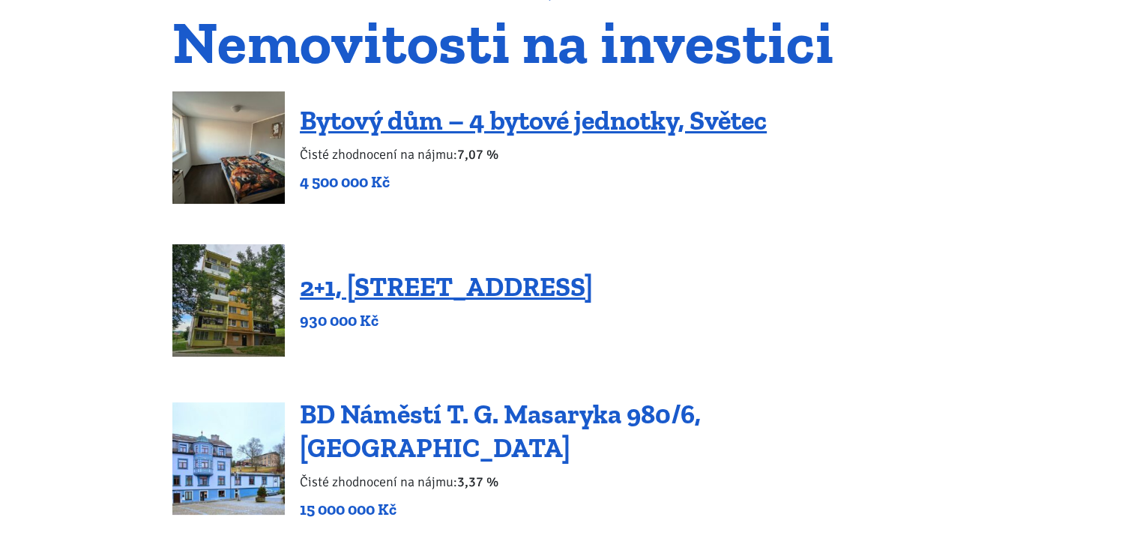
click at [451, 421] on link "BD Náměstí T. G. Masaryka 980/6, [GEOGRAPHIC_DATA]" at bounding box center [500, 431] width 401 height 66
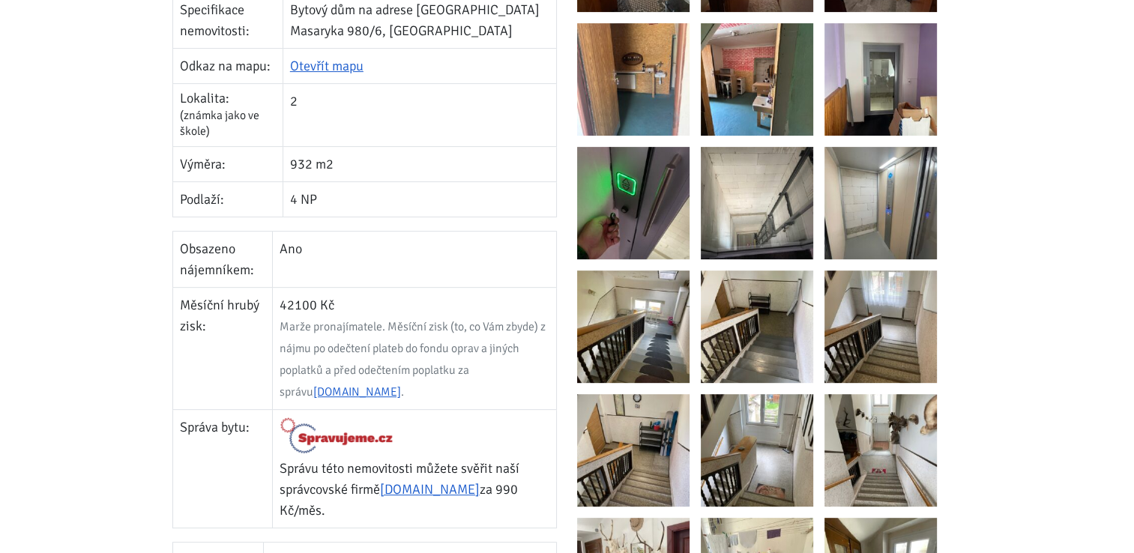
scroll to position [525, 0]
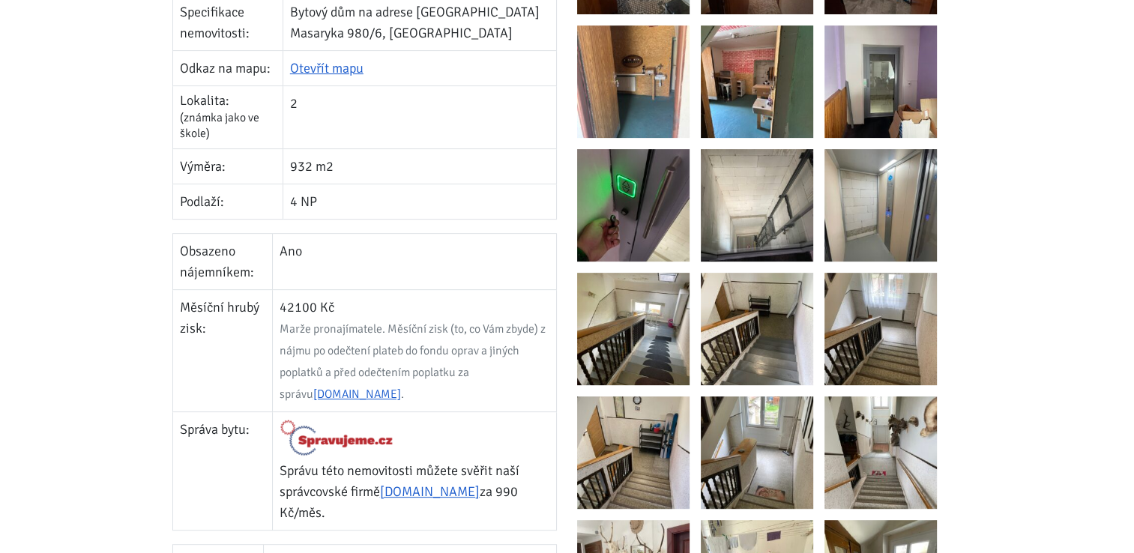
click at [657, 80] on img at bounding box center [633, 81] width 112 height 112
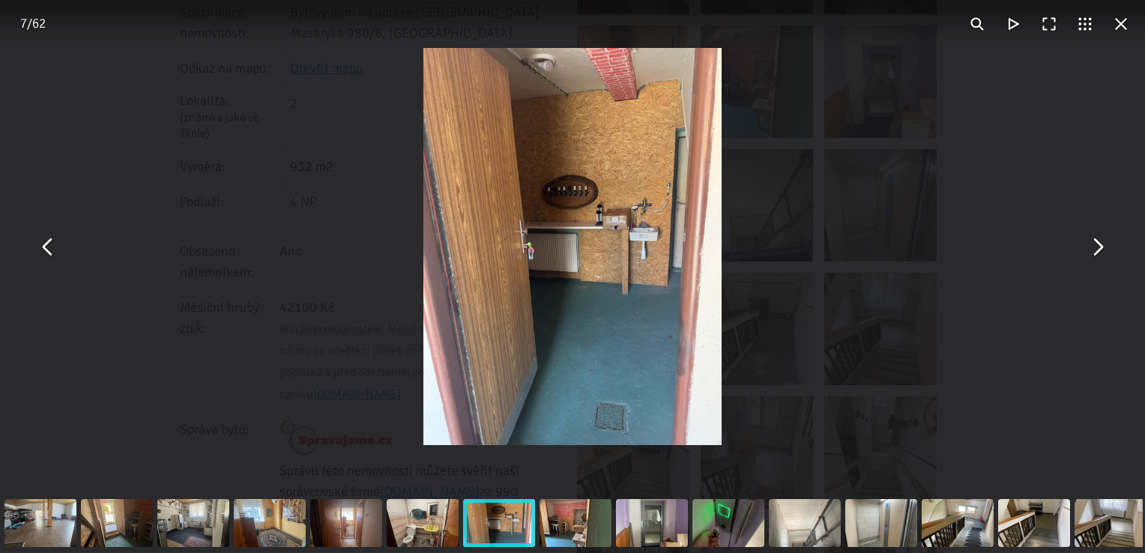
click at [1098, 253] on button "You can close this modal content with the ESC key" at bounding box center [1097, 247] width 36 height 36
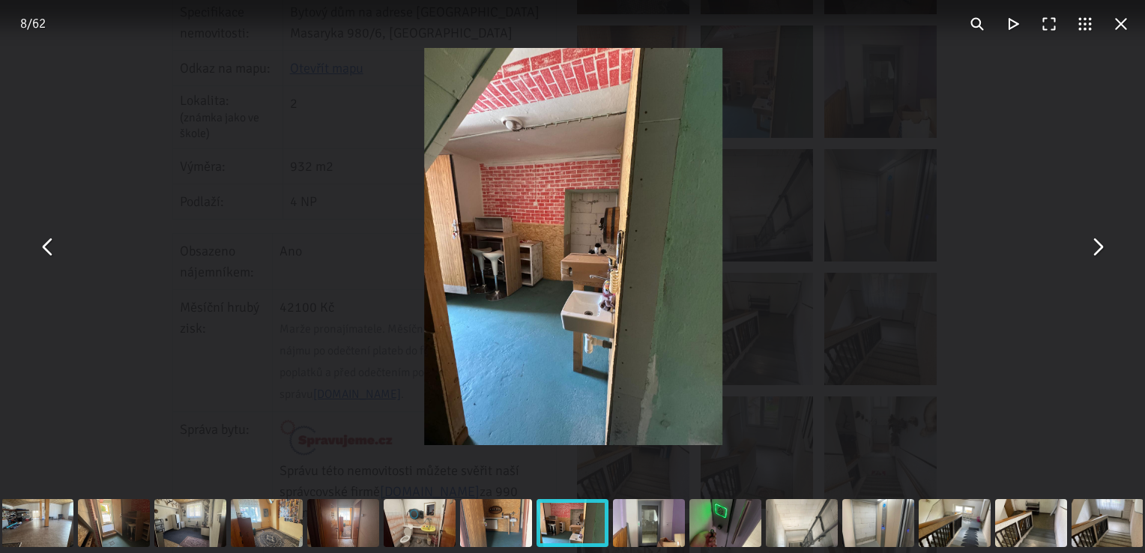
click at [1098, 253] on button "You can close this modal content with the ESC key" at bounding box center [1097, 247] width 36 height 36
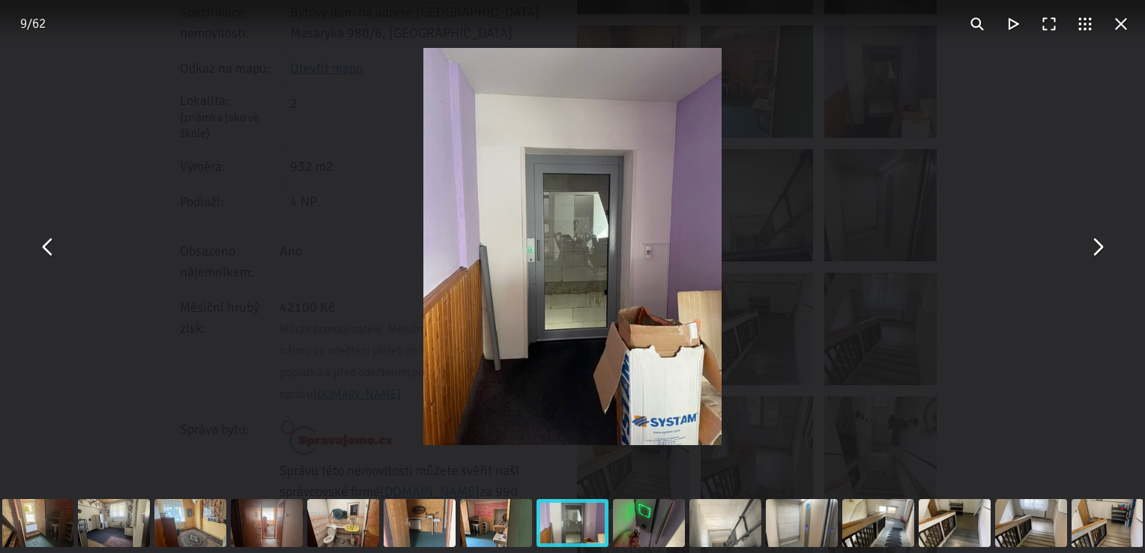
click at [1098, 253] on button "You can close this modal content with the ESC key" at bounding box center [1097, 247] width 36 height 36
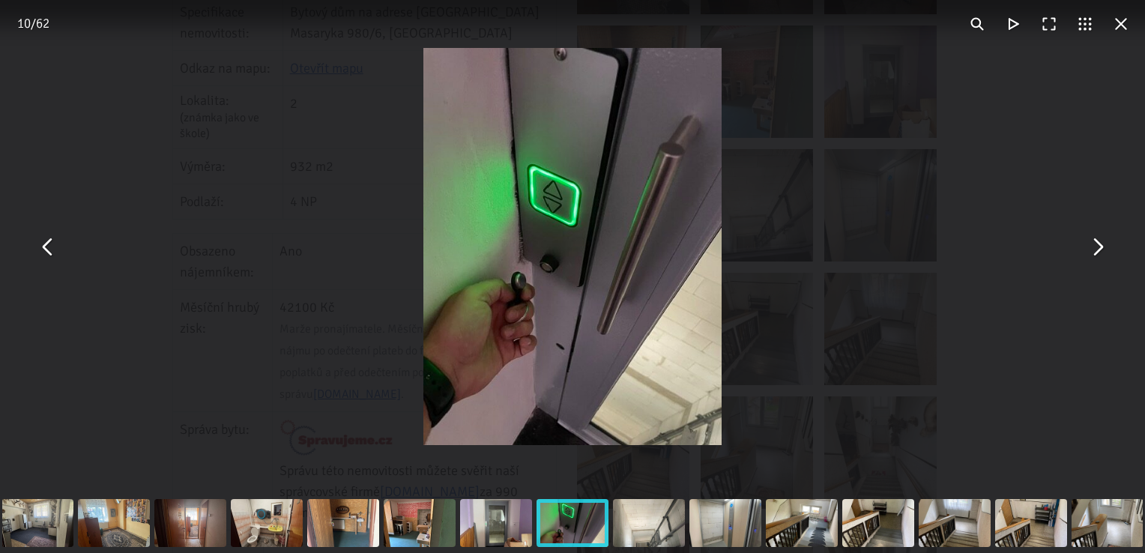
click at [1098, 253] on button "You can close this modal content with the ESC key" at bounding box center [1097, 247] width 36 height 36
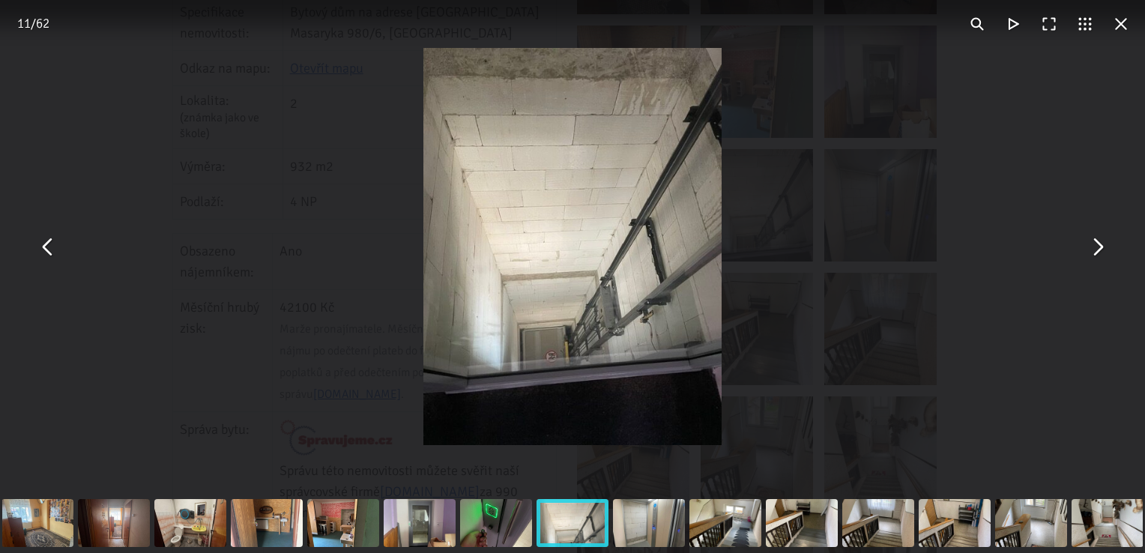
click at [1098, 253] on button "You can close this modal content with the ESC key" at bounding box center [1097, 247] width 36 height 36
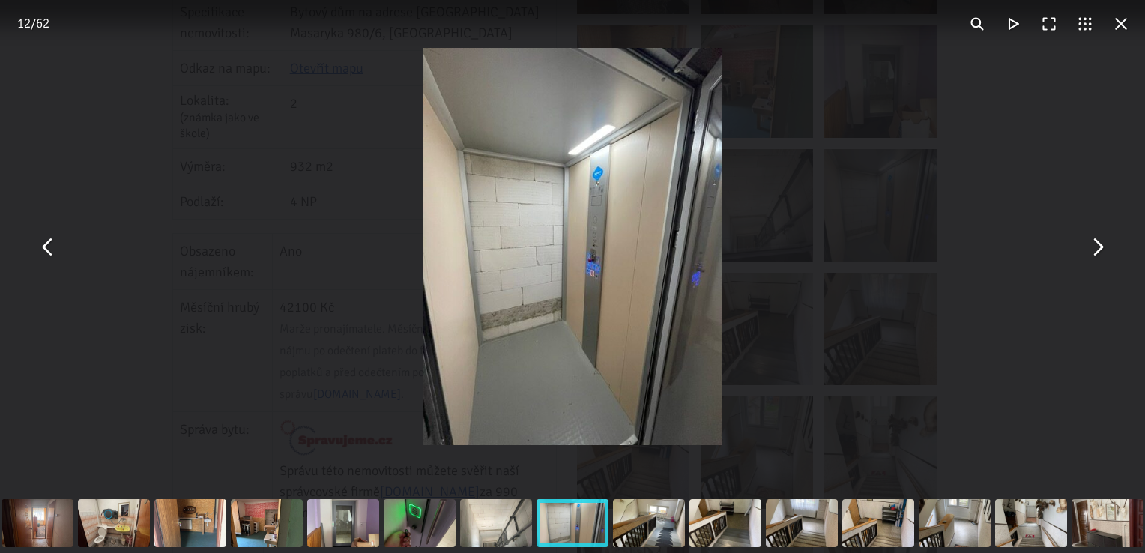
click at [1098, 253] on button "You can close this modal content with the ESC key" at bounding box center [1097, 247] width 36 height 36
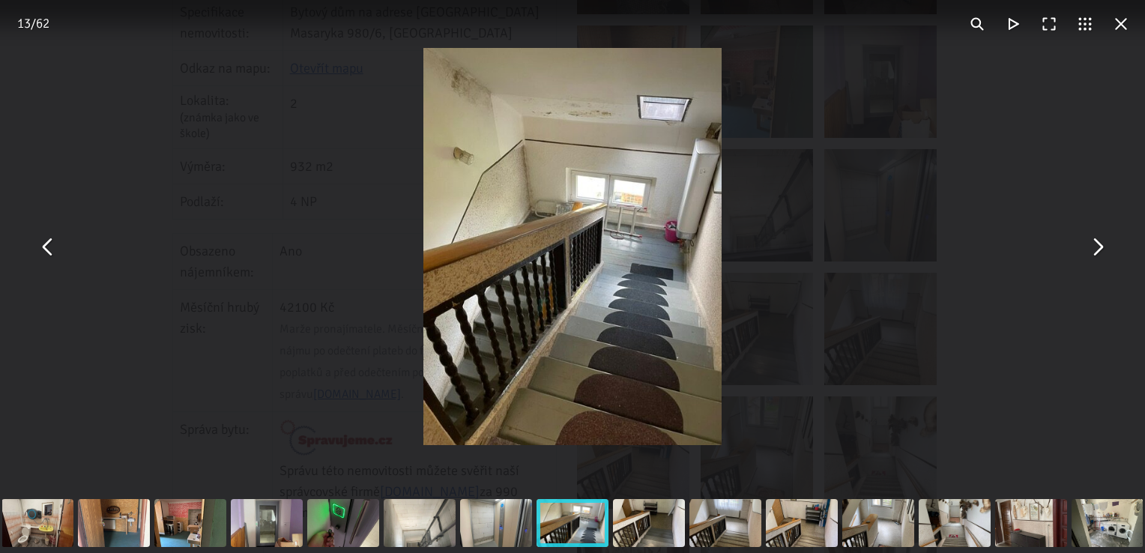
click at [1098, 253] on button "You can close this modal content with the ESC key" at bounding box center [1097, 247] width 36 height 36
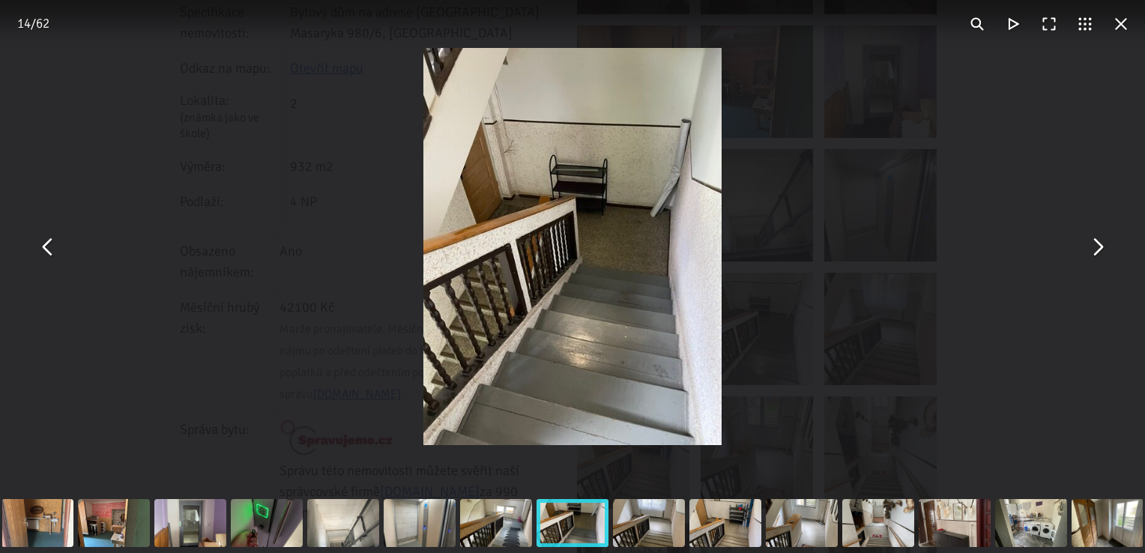
click at [1122, 26] on button "You can close this modal content with the ESC key" at bounding box center [1121, 24] width 36 height 36
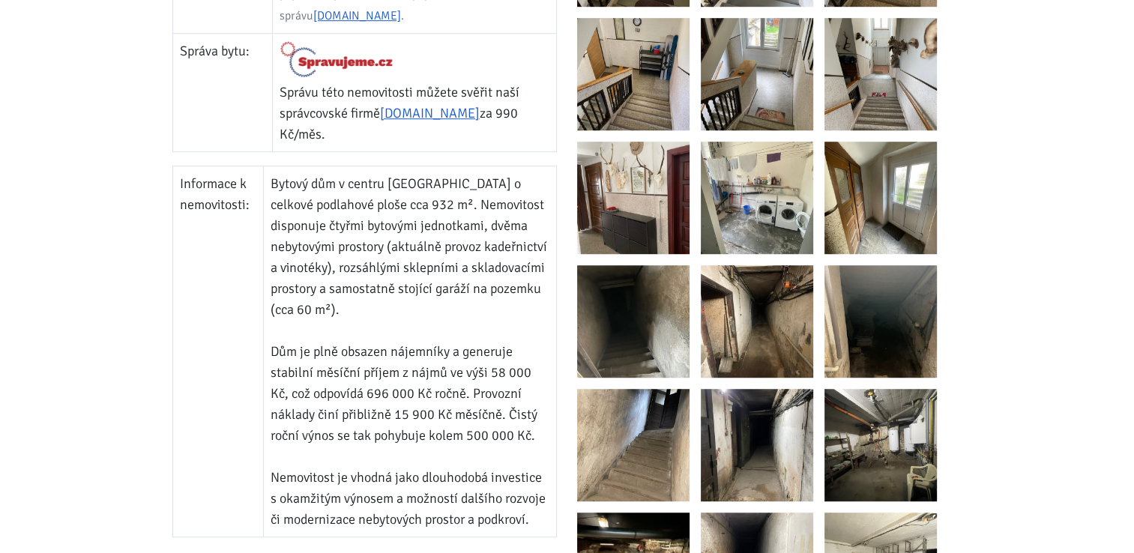
scroll to position [750, 0]
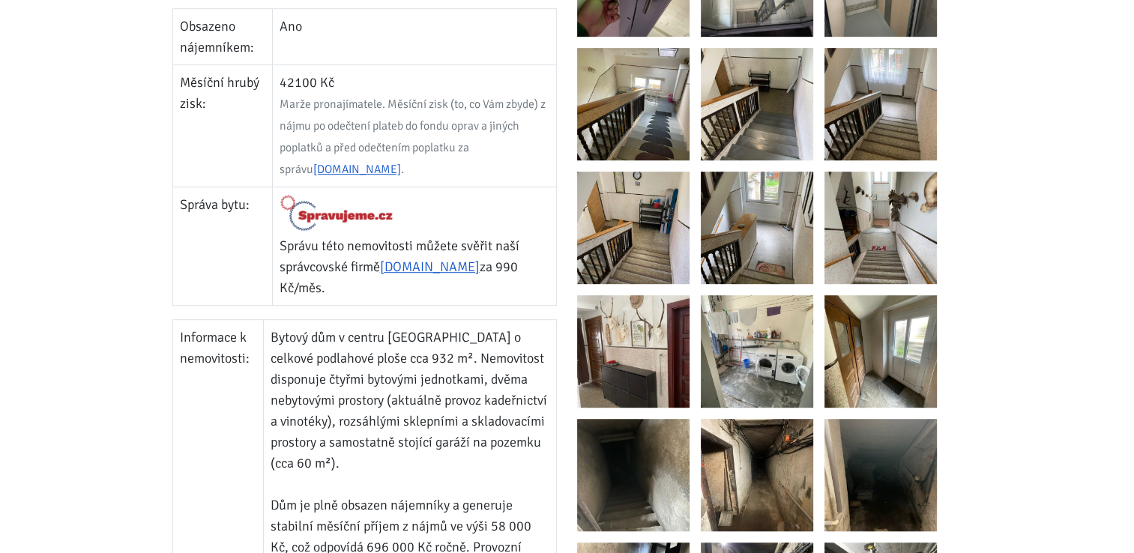
click at [627, 361] on img at bounding box center [633, 351] width 112 height 112
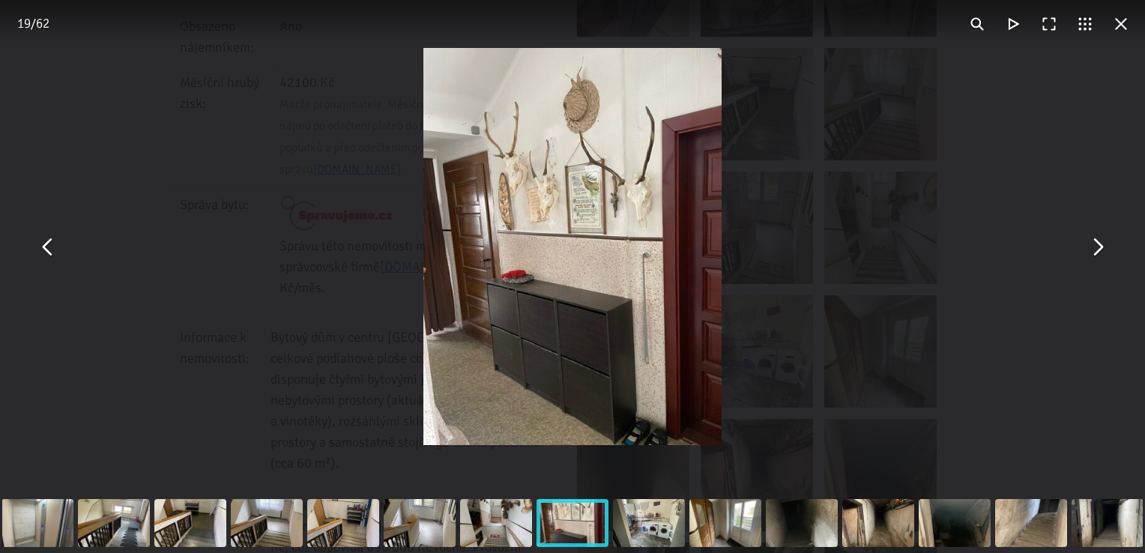
click at [1099, 244] on button "You can close this modal content with the ESC key" at bounding box center [1097, 247] width 36 height 36
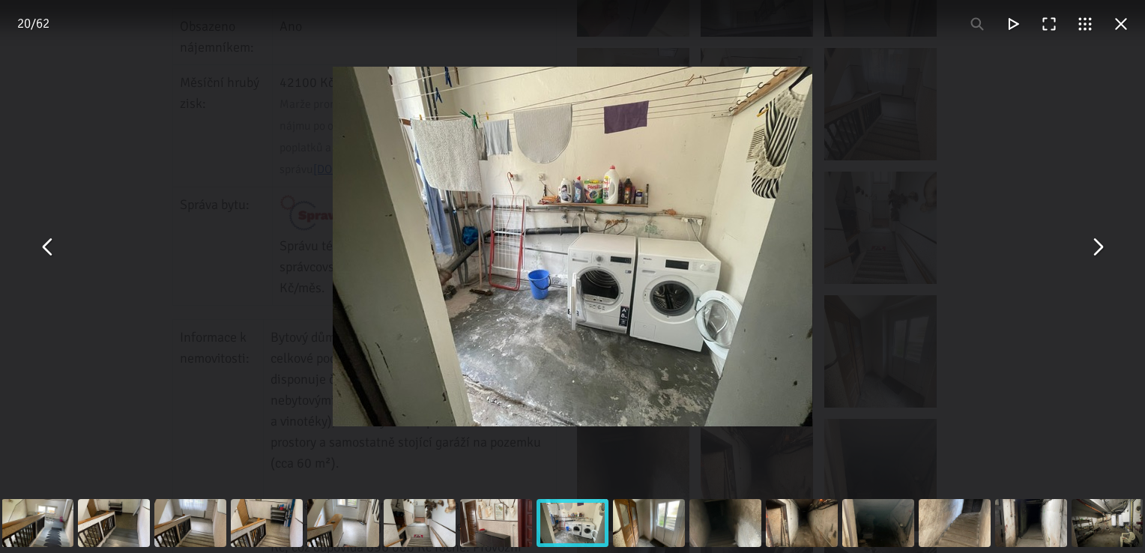
click at [1099, 244] on button "You can close this modal content with the ESC key" at bounding box center [1097, 247] width 36 height 36
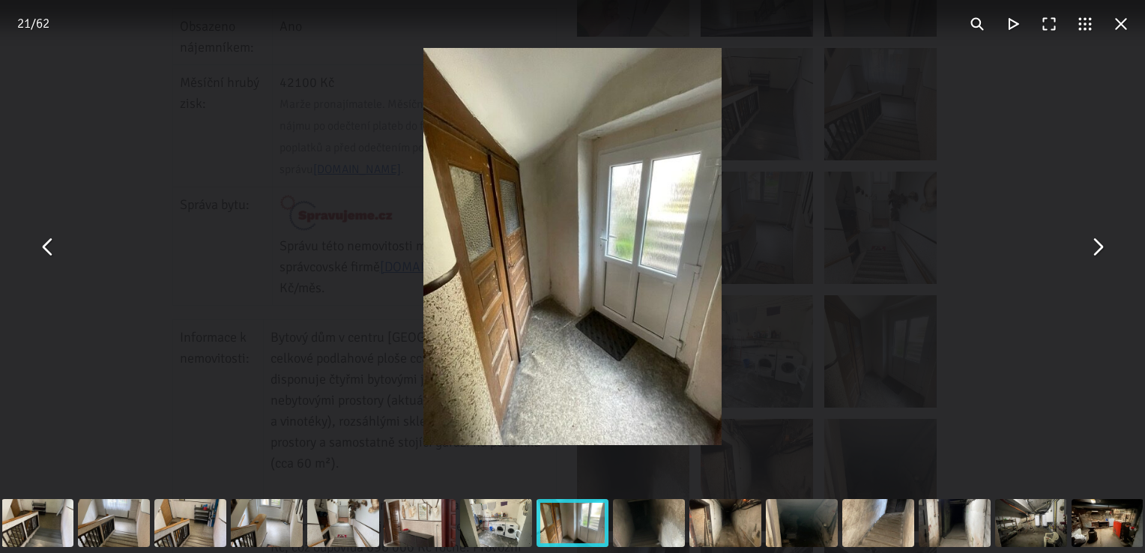
click at [1099, 244] on button "You can close this modal content with the ESC key" at bounding box center [1097, 247] width 36 height 36
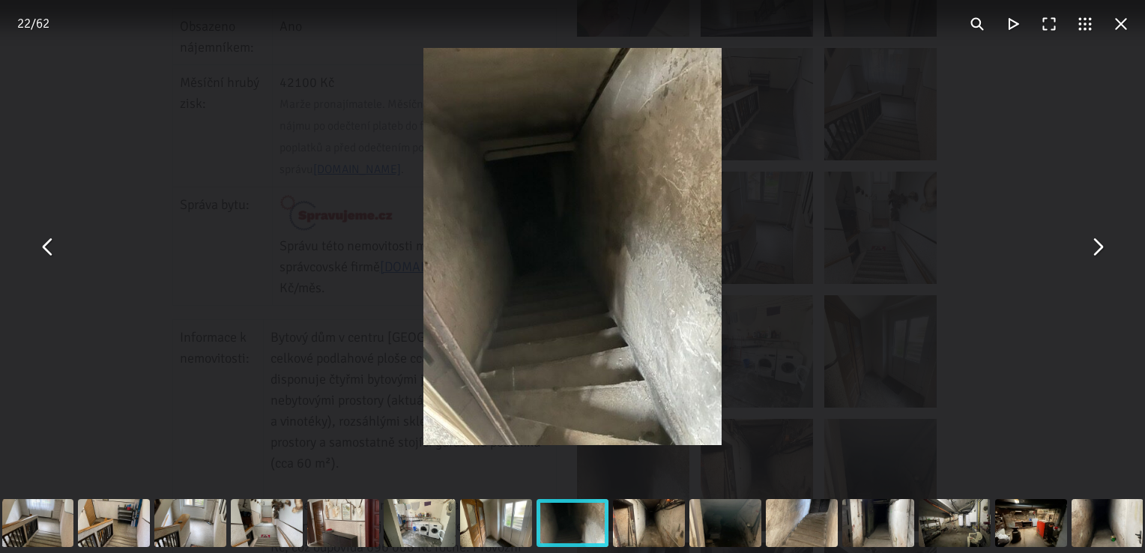
click at [1113, 28] on button "You can close this modal content with the ESC key" at bounding box center [1121, 24] width 36 height 36
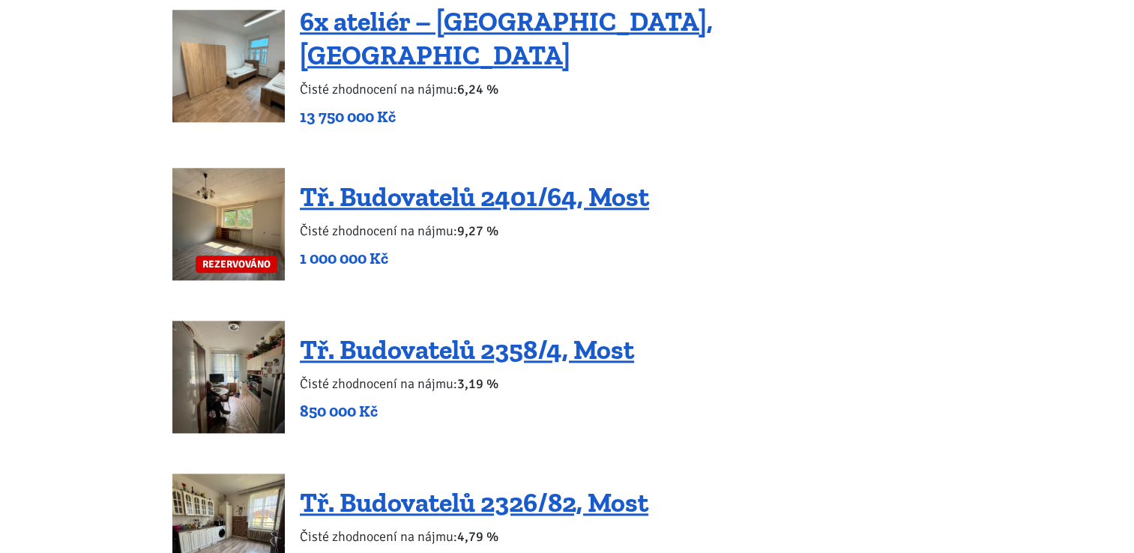
scroll to position [1649, 0]
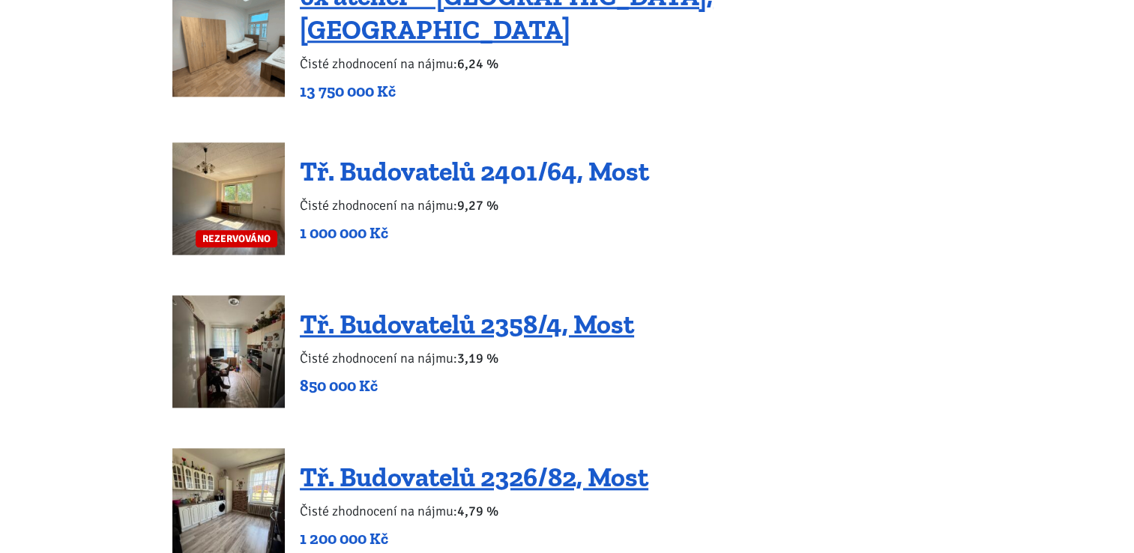
click at [378, 155] on link "Tř. Budovatelů 2401/64, Most" at bounding box center [474, 171] width 349 height 32
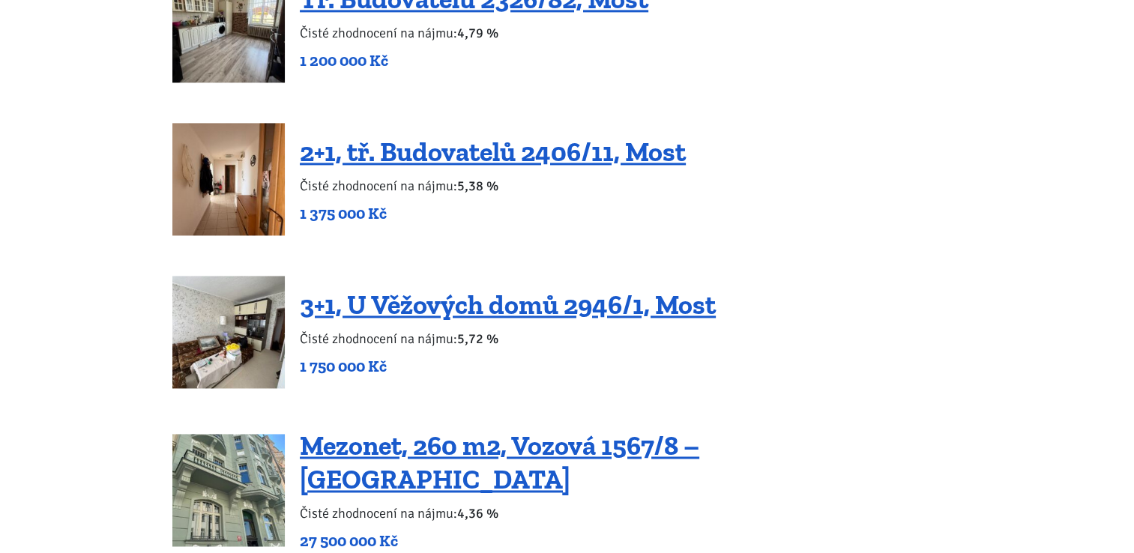
scroll to position [2174, 0]
